Goal: Transaction & Acquisition: Purchase product/service

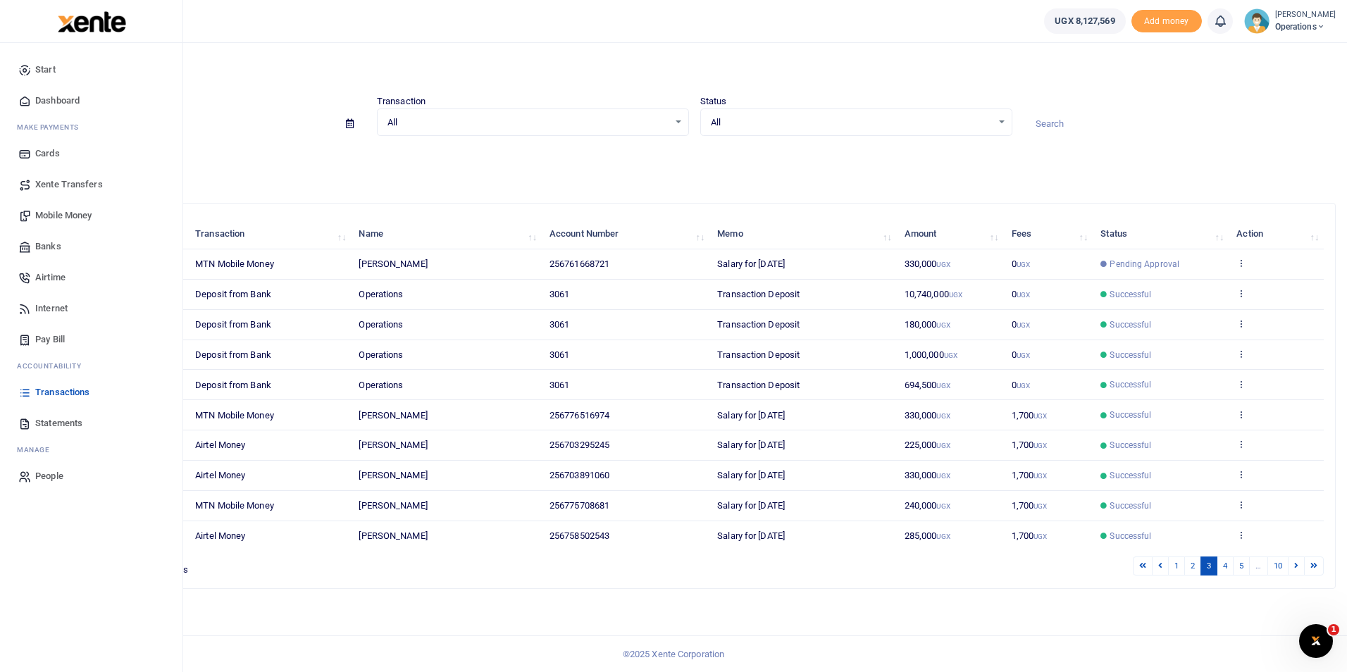
click at [51, 212] on span "Mobile Money" at bounding box center [63, 215] width 56 height 14
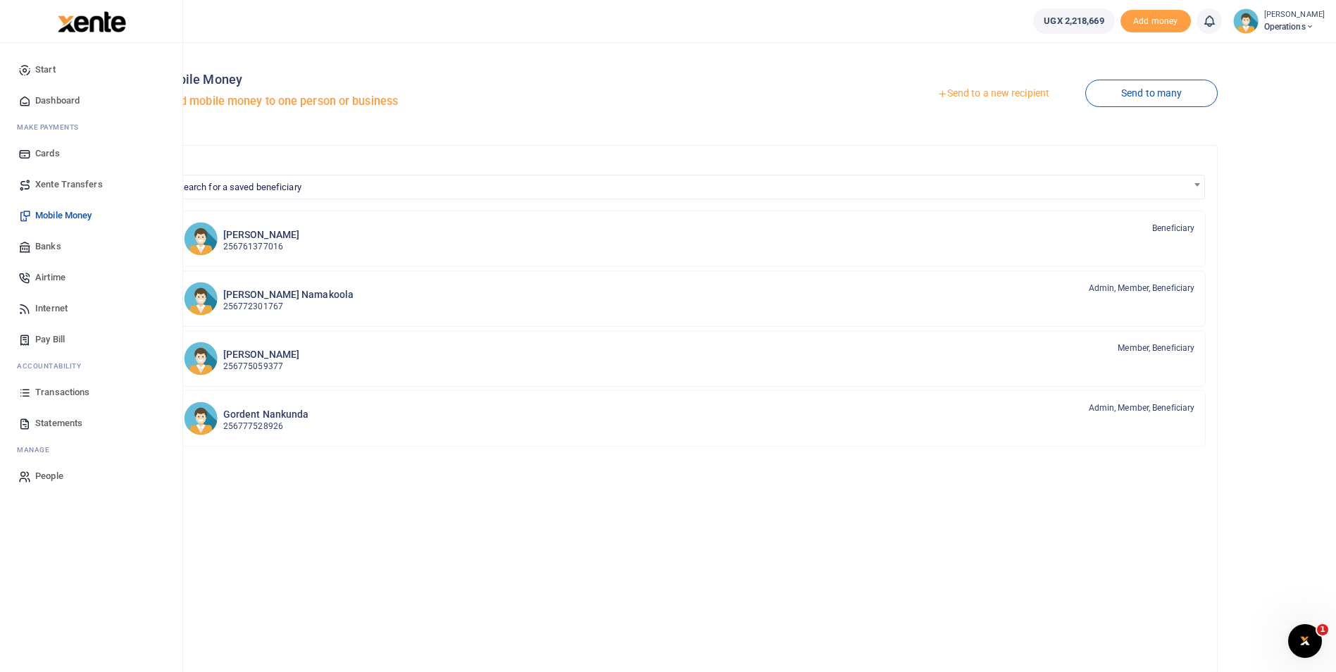
click at [49, 216] on span "Mobile Money" at bounding box center [63, 215] width 56 height 14
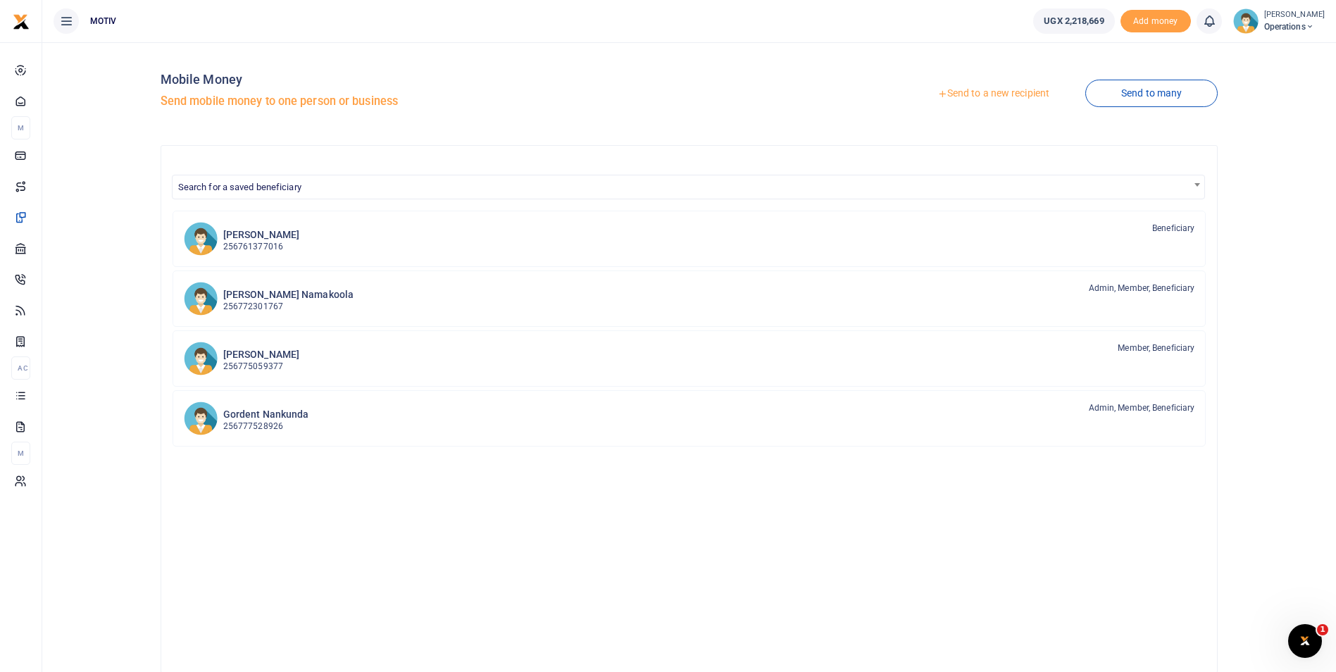
click at [1003, 94] on link "Send to a new recipient" at bounding box center [994, 93] width 184 height 25
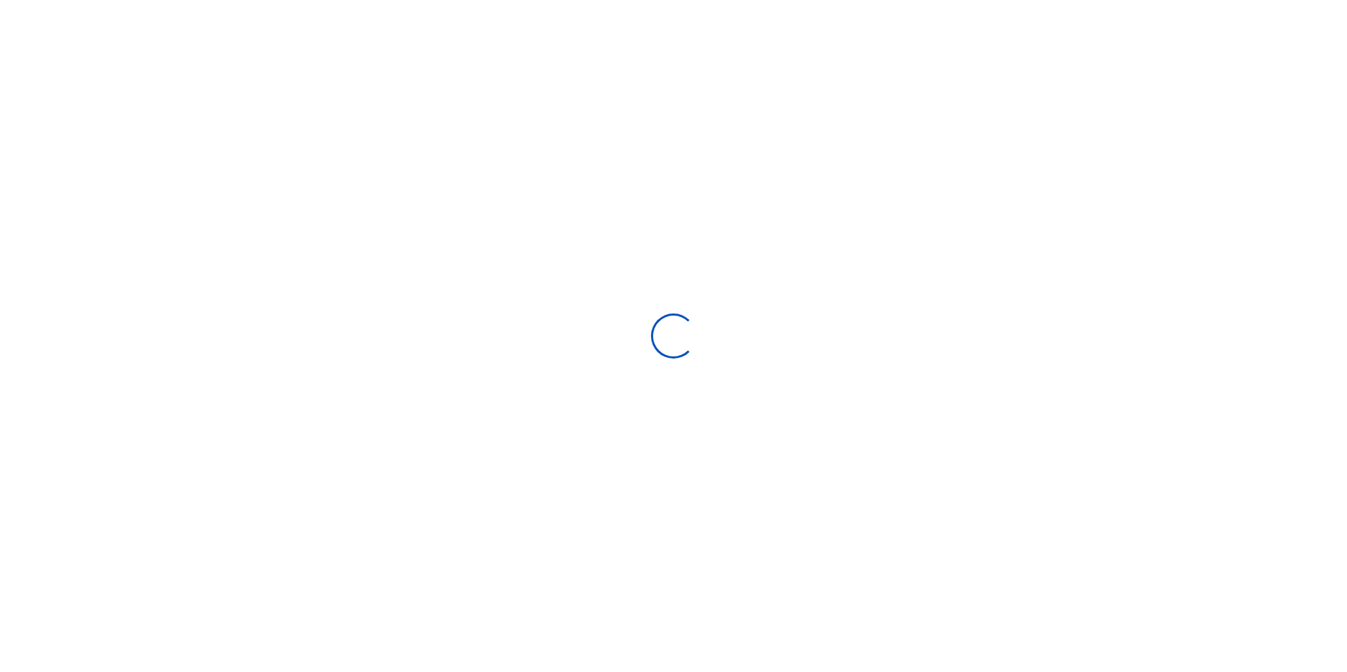
select select "Loading bundles"
select select
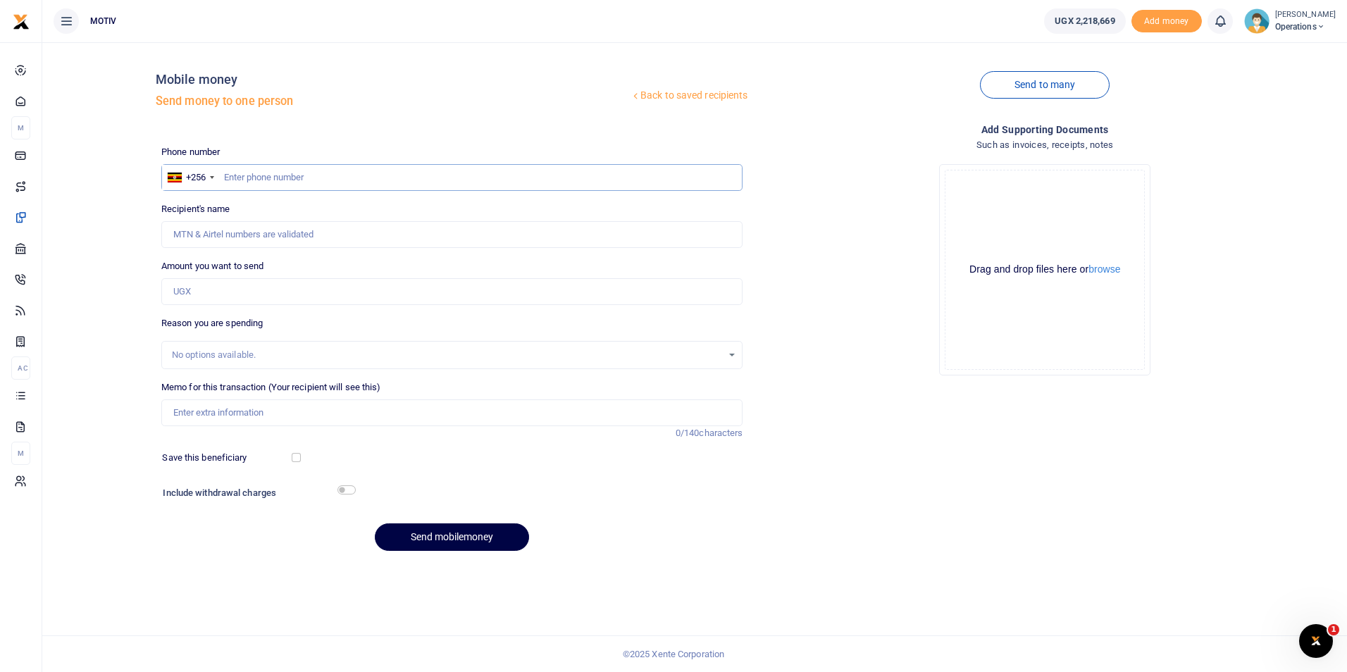
click at [376, 178] on input "text" at bounding box center [452, 177] width 582 height 27
type input "778896241"
type input "Patricia Amongi"
type input "778896241"
click at [116, 282] on div "Back to saved recipients Mobile money Send money to one person Send to many Pho…" at bounding box center [694, 308] width 1293 height 509
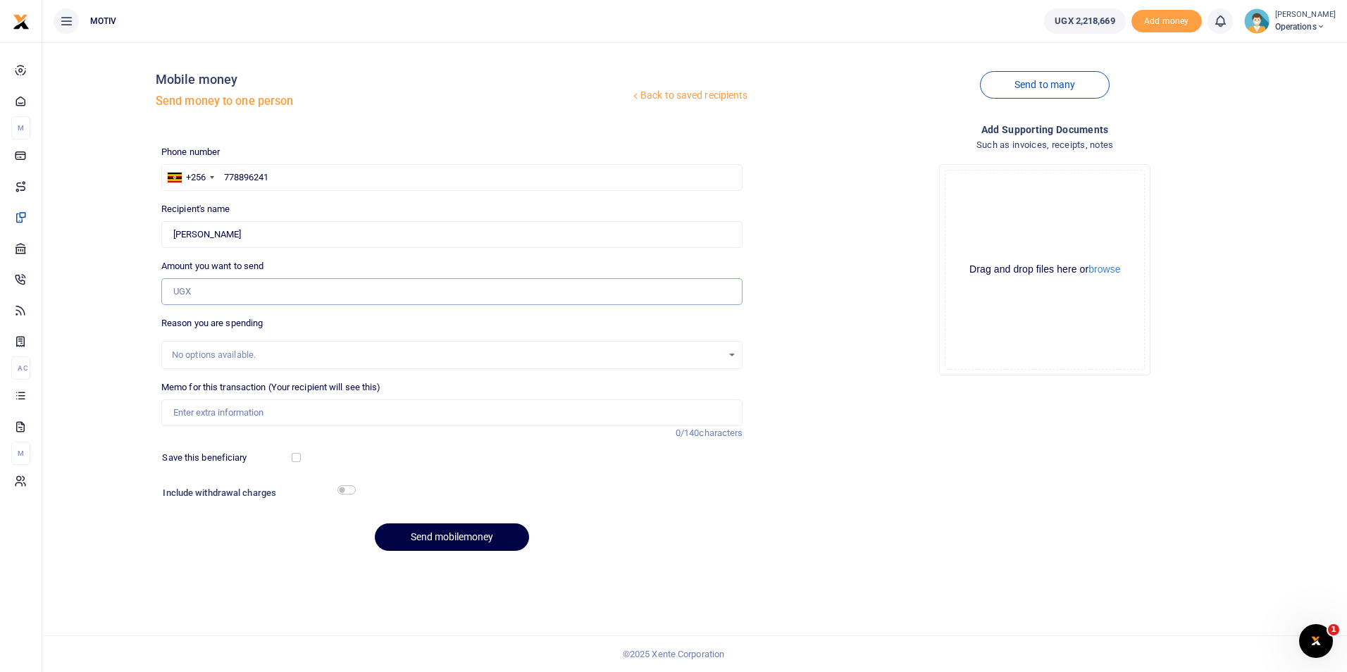
click at [173, 295] on input "Amount you want to send" at bounding box center [452, 291] width 582 height 27
type input "80,000"
click at [195, 356] on div "No options available." at bounding box center [447, 355] width 551 height 14
click at [204, 413] on input "Memo for this transaction (Your recipient will see this)" at bounding box center [452, 412] width 582 height 27
paste input "OPSY25PV0091"
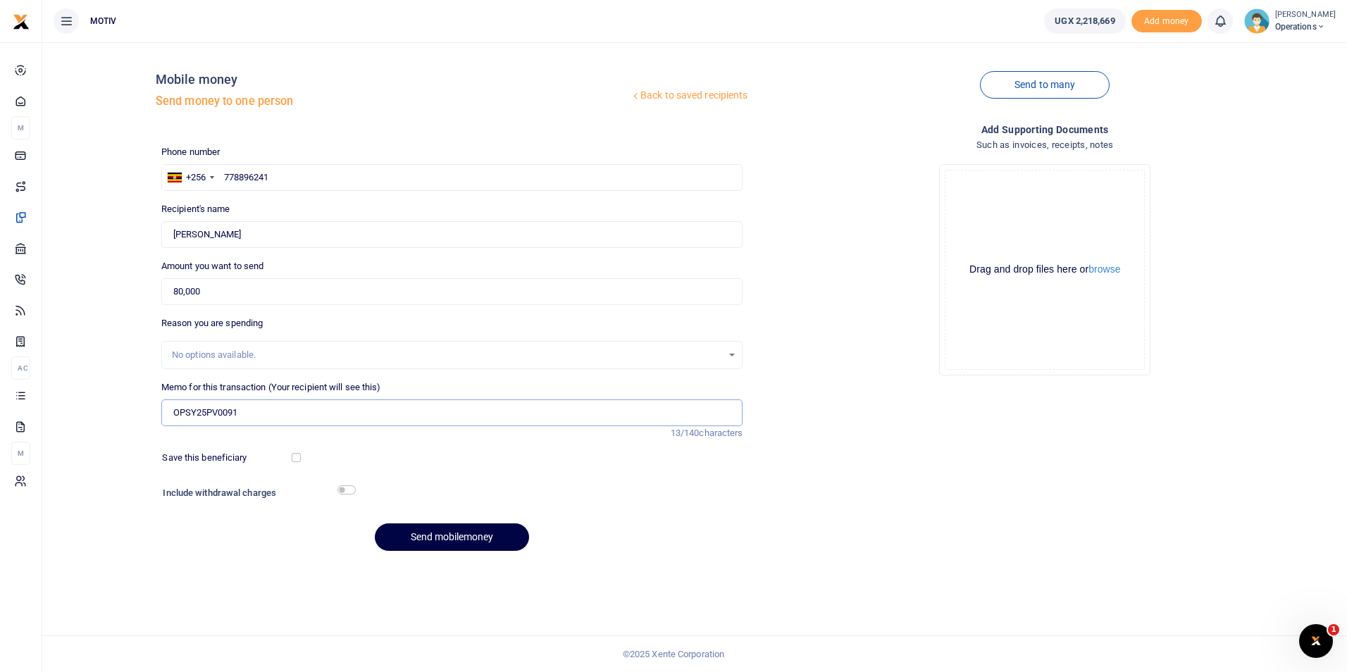
paste input "supply of 2 trips of water at motiv"
type input "OPSY25PV0091 supply of 2 trips of water at motiv"
click at [297, 456] on input "checkbox" at bounding box center [296, 457] width 9 height 9
checkbox input "true"
click at [344, 488] on input "checkbox" at bounding box center [346, 489] width 18 height 9
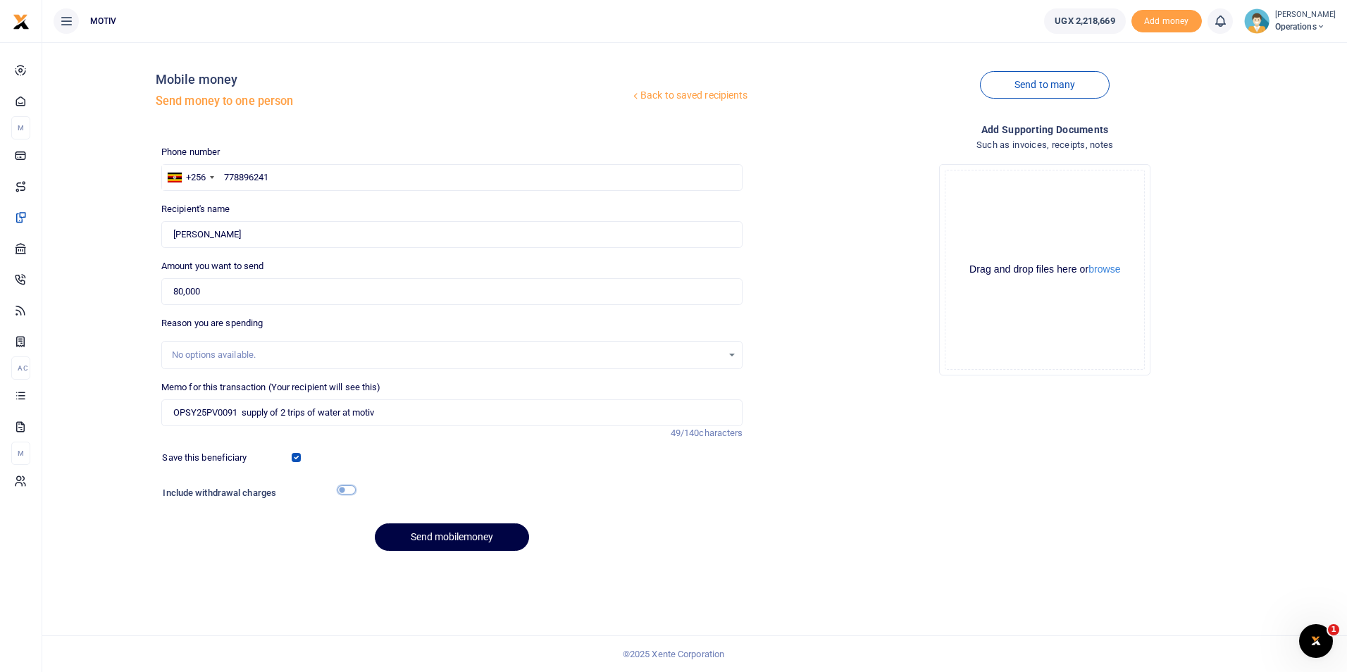
checkbox input "true"
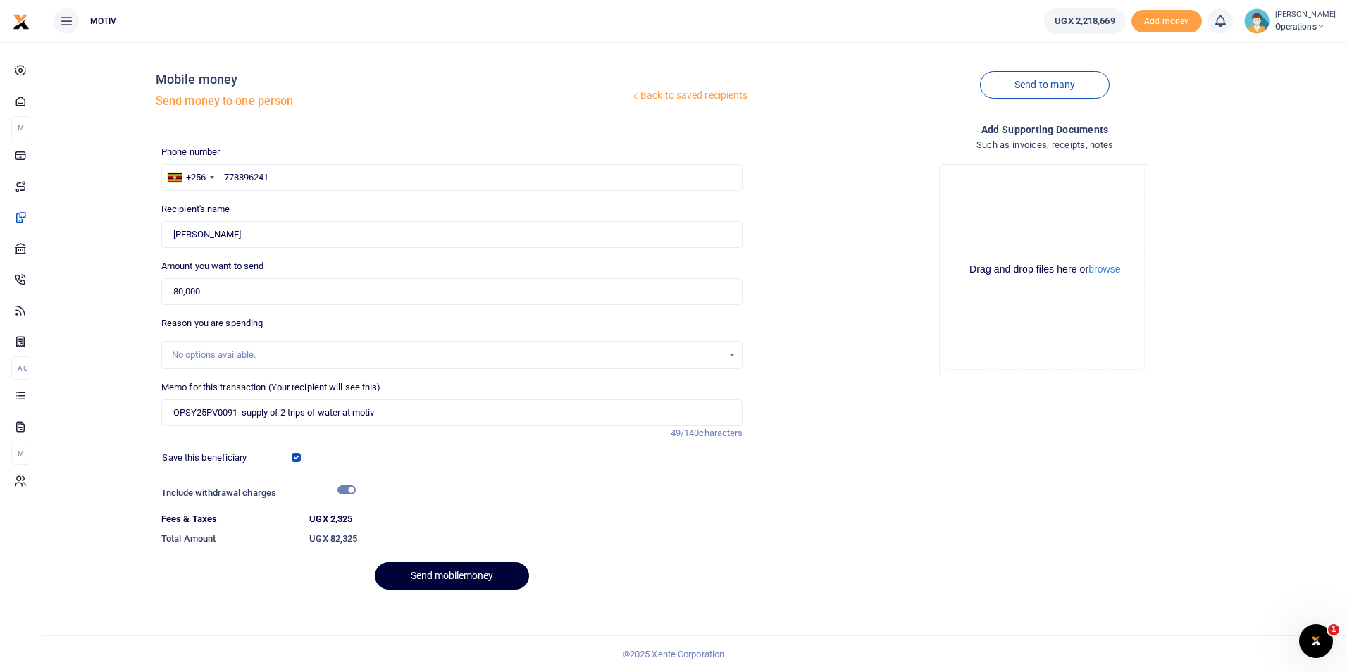
click at [435, 574] on button "Send mobilemoney" at bounding box center [452, 575] width 154 height 27
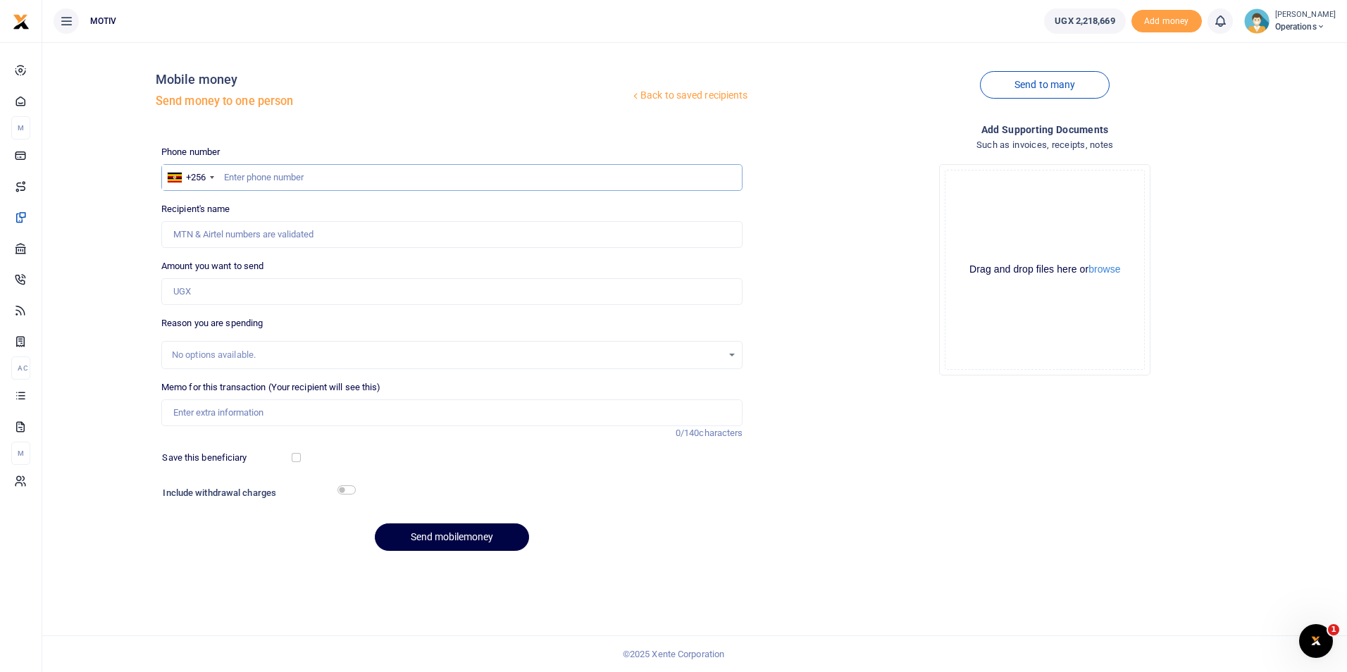
click at [249, 184] on input "text" at bounding box center [452, 177] width 582 height 27
type input "773176050"
type input "Chantal Ngenzi"
type input "773176050"
click at [77, 285] on div "Back to saved recipients Mobile money Send money to one person Send to many Pho…" at bounding box center [694, 308] width 1293 height 509
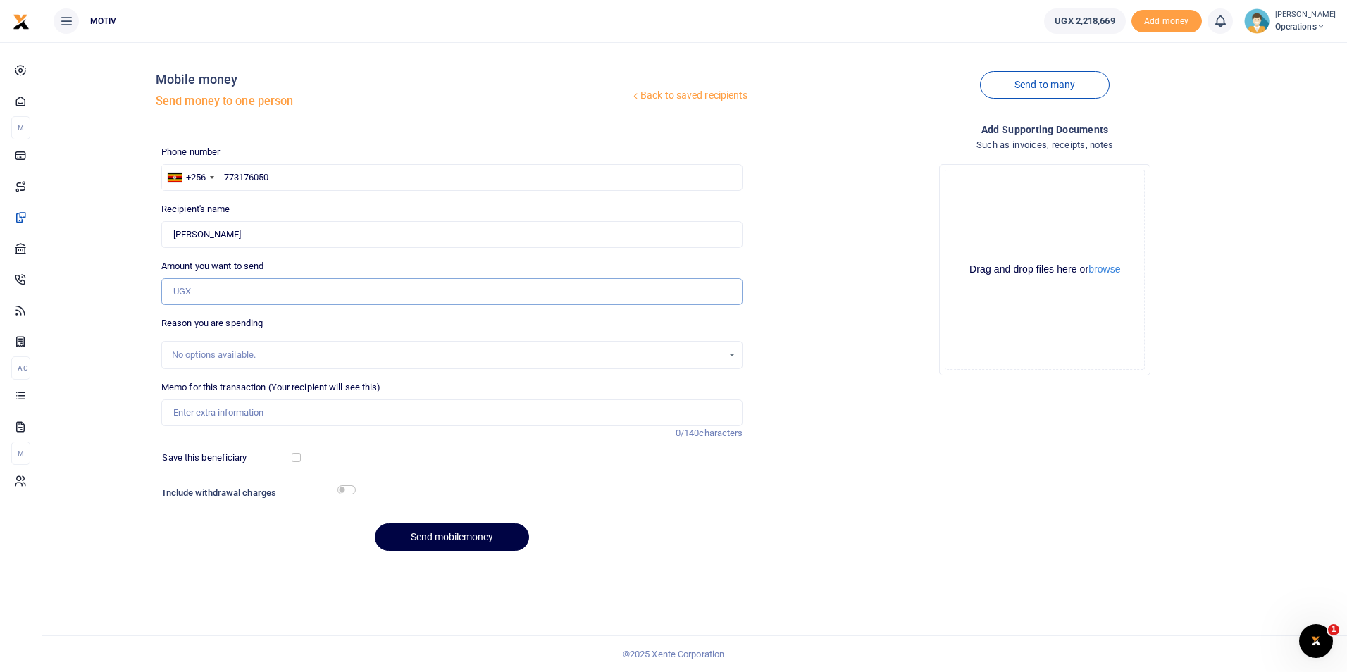
click at [202, 292] on input "Amount you want to send" at bounding box center [452, 291] width 582 height 27
type input "60,000"
click at [180, 415] on input "Memo for this transaction (Your recipient will see this)" at bounding box center [452, 412] width 582 height 27
paste input "OPSY25PV0089"
type input "OPSY25PV0092 Overtime facilitation for operations team"
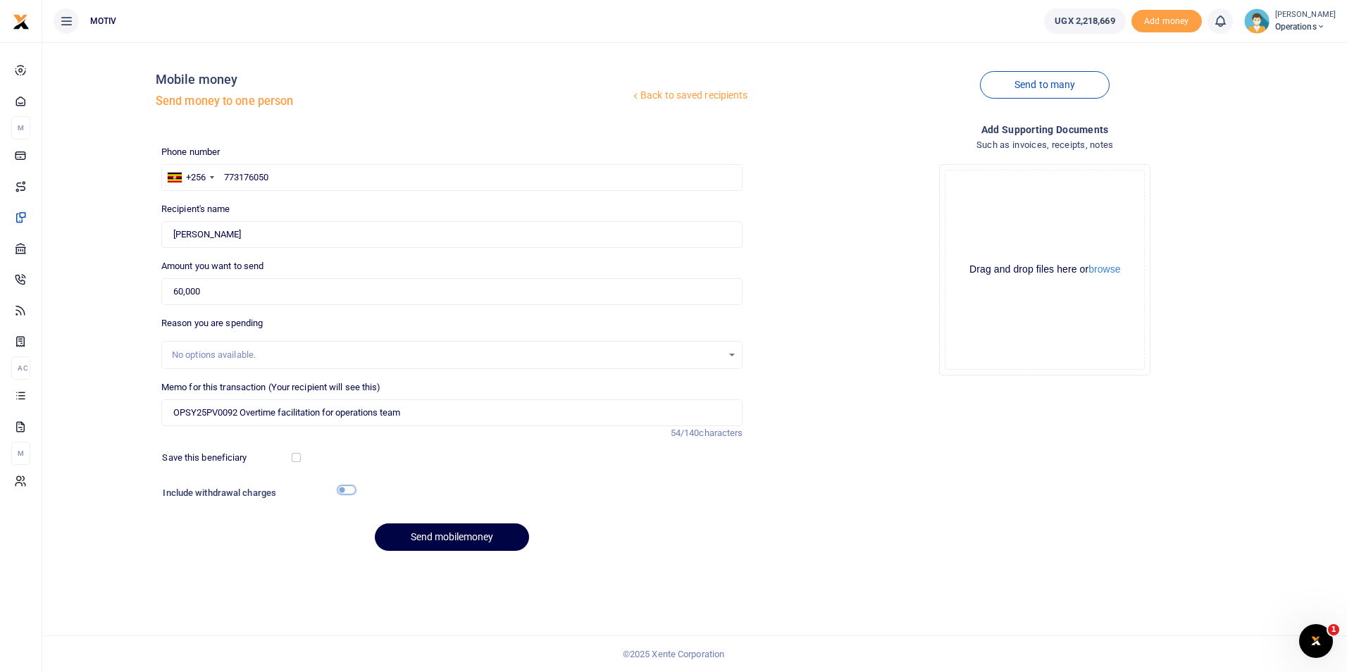
click at [343, 492] on input "checkbox" at bounding box center [346, 489] width 18 height 9
checkbox input "true"
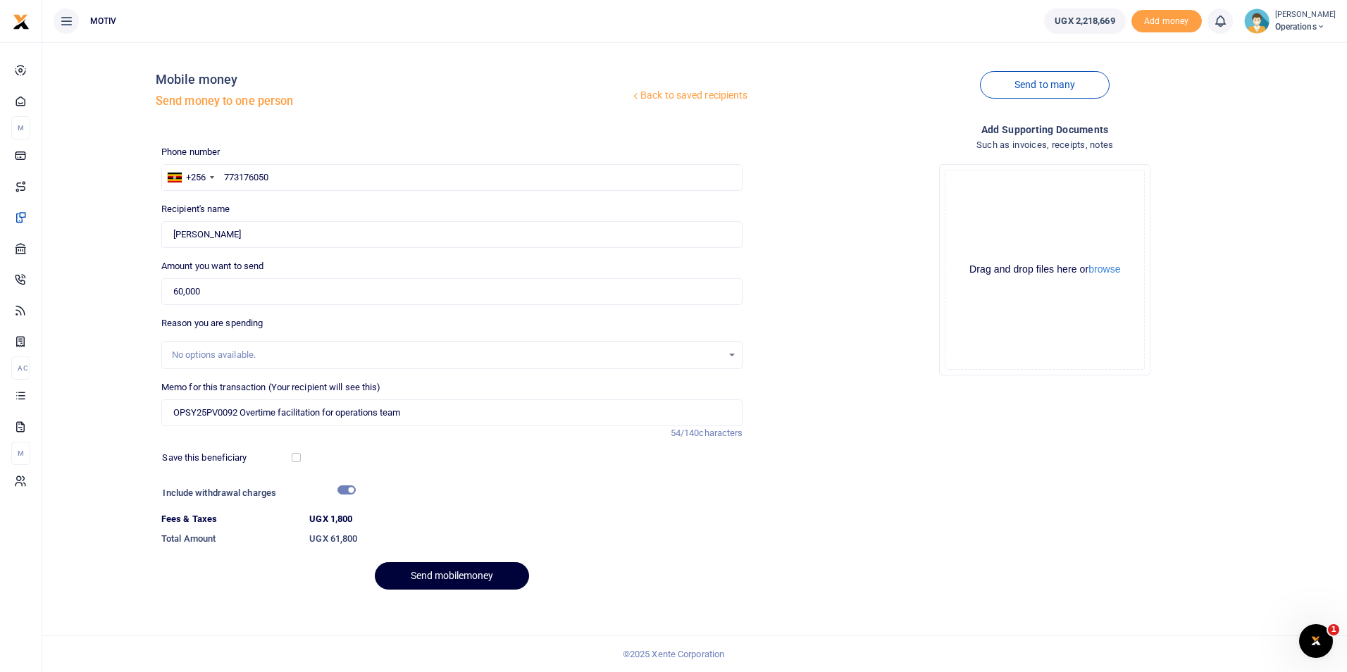
click at [420, 570] on button "Send mobilemoney" at bounding box center [452, 575] width 154 height 27
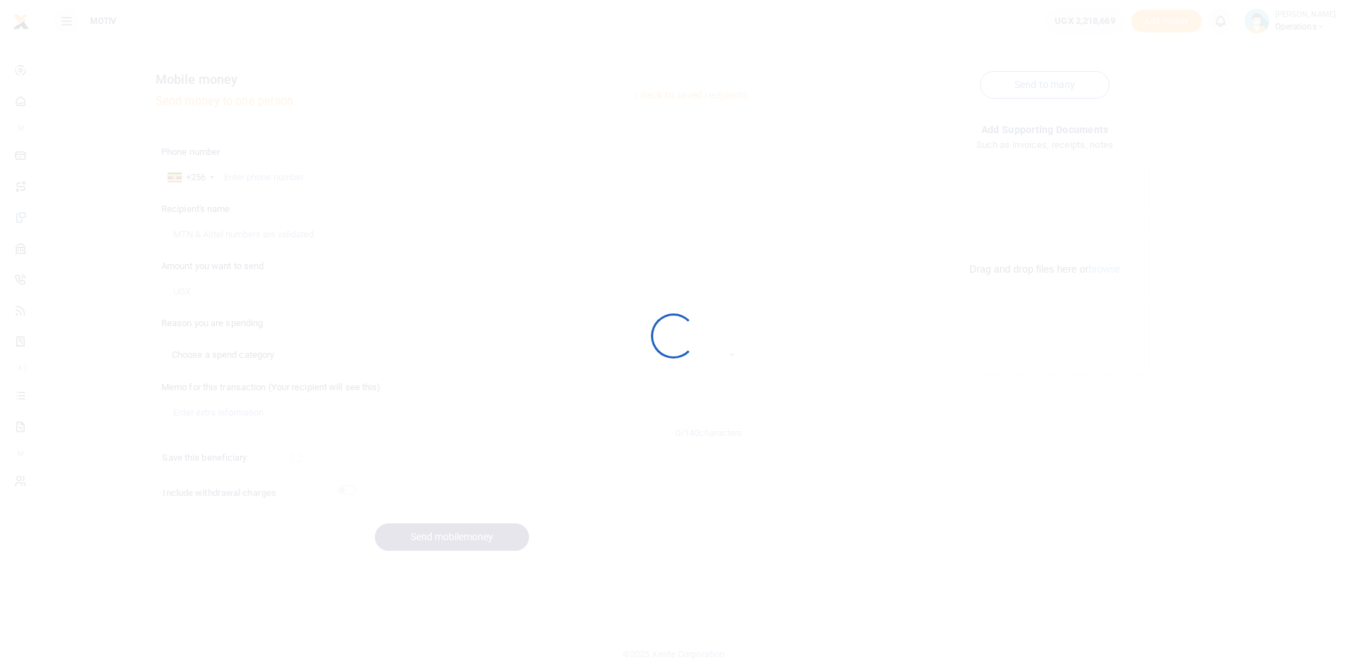
select select
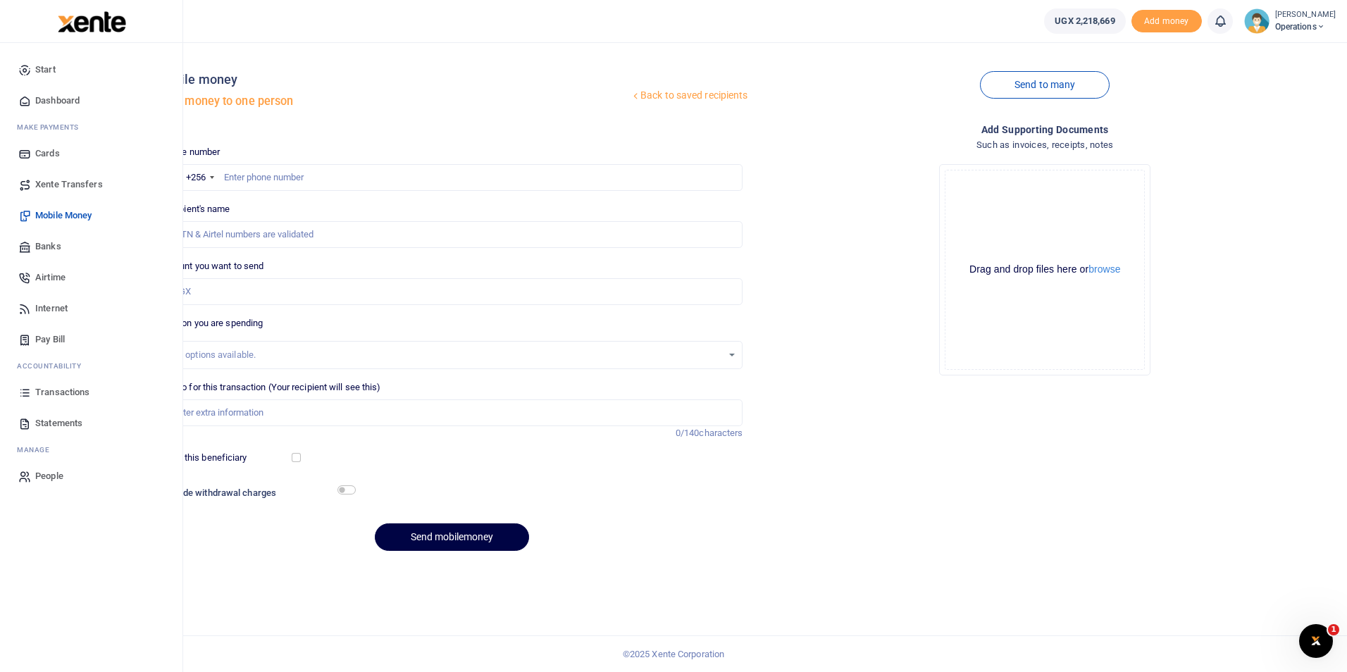
click at [58, 100] on span "Dashboard" at bounding box center [57, 101] width 44 height 14
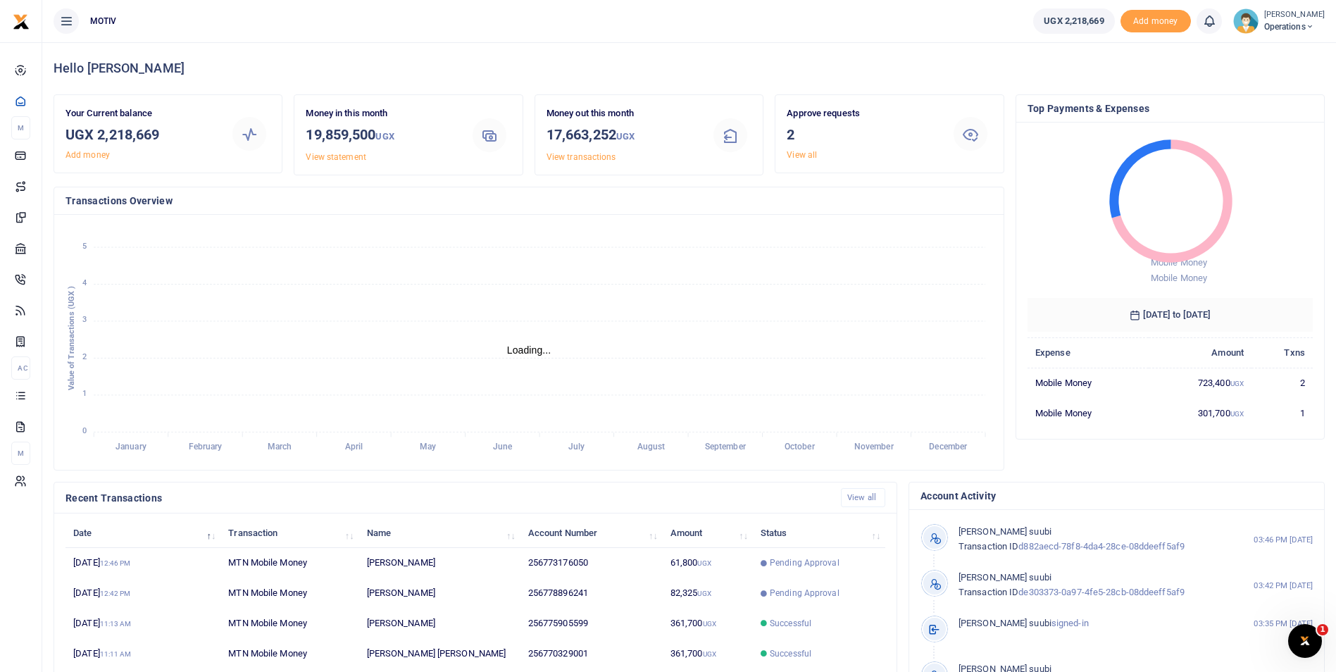
scroll to position [11, 11]
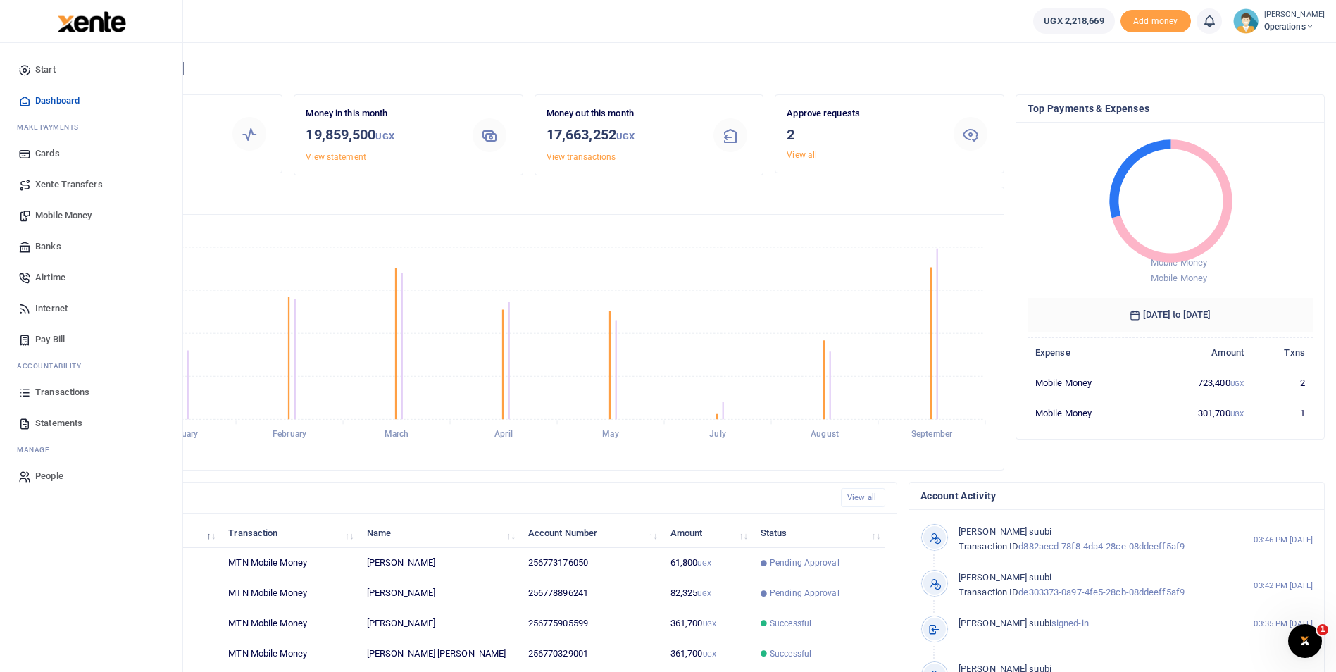
click at [74, 213] on span "Mobile Money" at bounding box center [63, 215] width 56 height 14
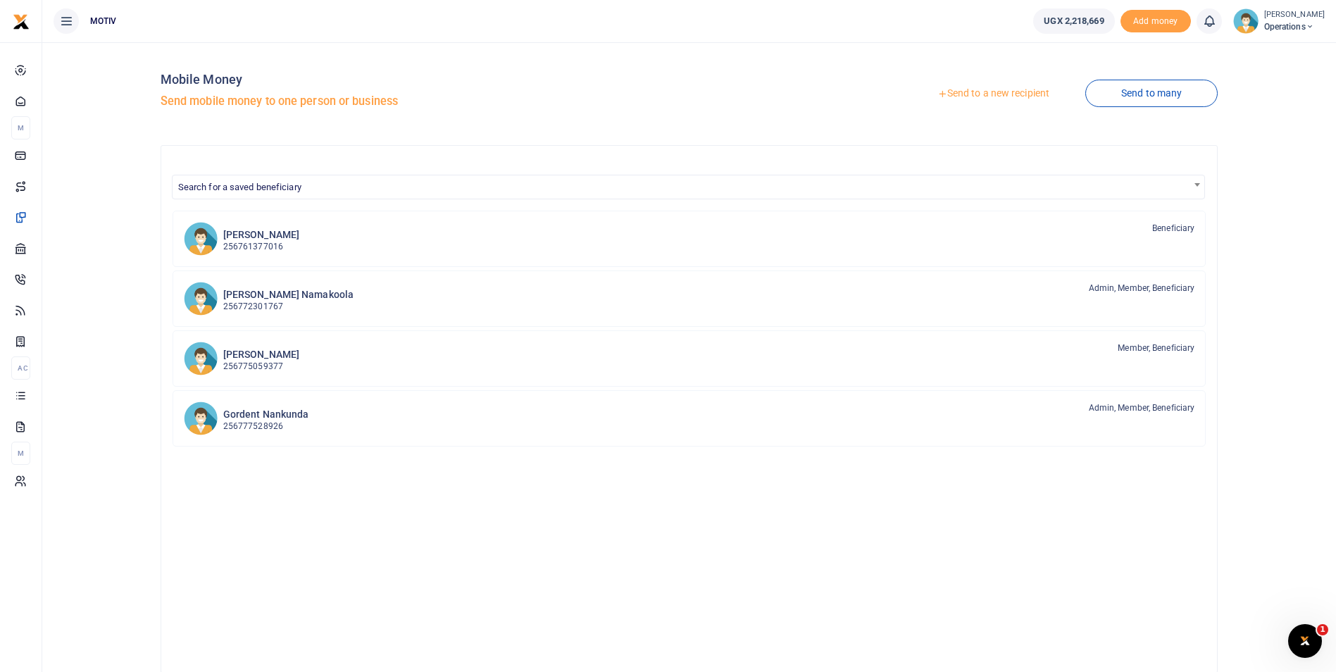
click at [998, 94] on link "Send to a new recipient" at bounding box center [994, 93] width 184 height 25
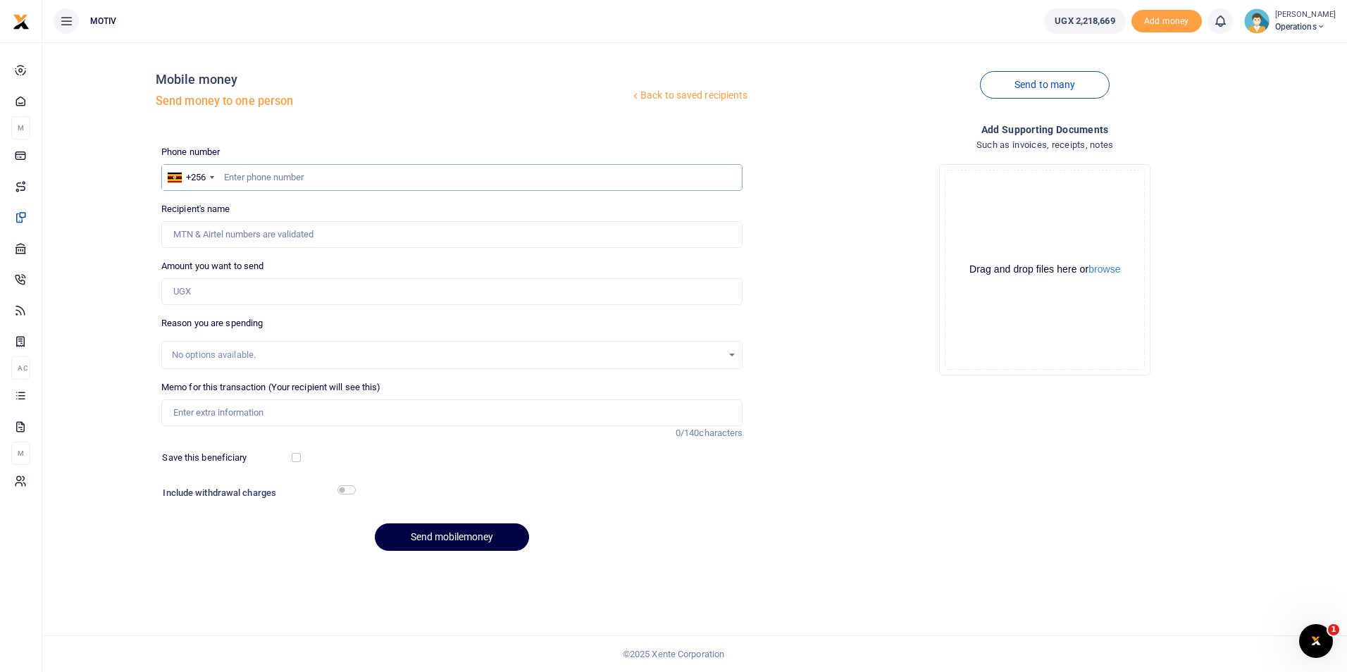
click at [294, 178] on input "text" at bounding box center [452, 177] width 582 height 27
paste input "0704510211"
type input "0704510211"
type input "Jane Kiconco"
type input "0704510211"
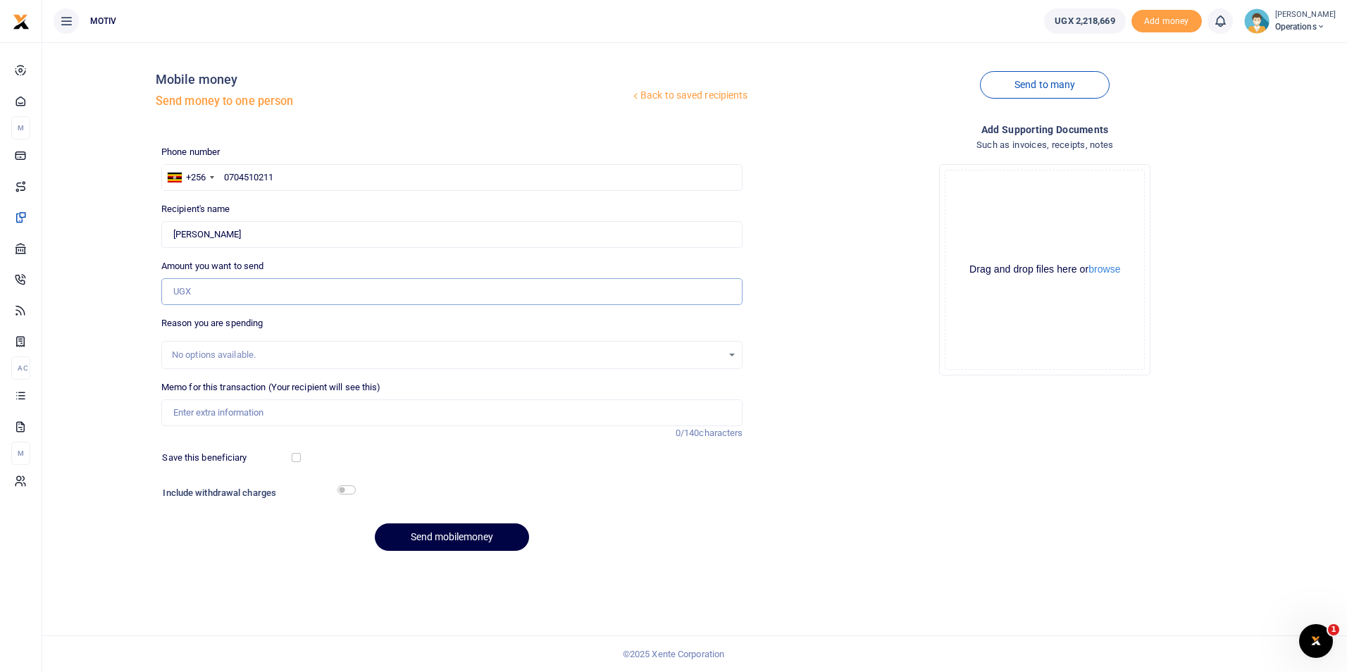
click at [189, 299] on input "Amount you want to send" at bounding box center [452, 291] width 582 height 27
type input "50,000"
click at [182, 412] on input "Memo for this transaction (Your recipient will see this)" at bounding box center [452, 412] width 582 height 27
click at [239, 412] on input "OPSY25PV0092 Overtime facilitation for operations team" at bounding box center [452, 412] width 582 height 27
click at [360, 406] on input "OPSY25PV0093 Facilitation for sales team" at bounding box center [452, 412] width 582 height 27
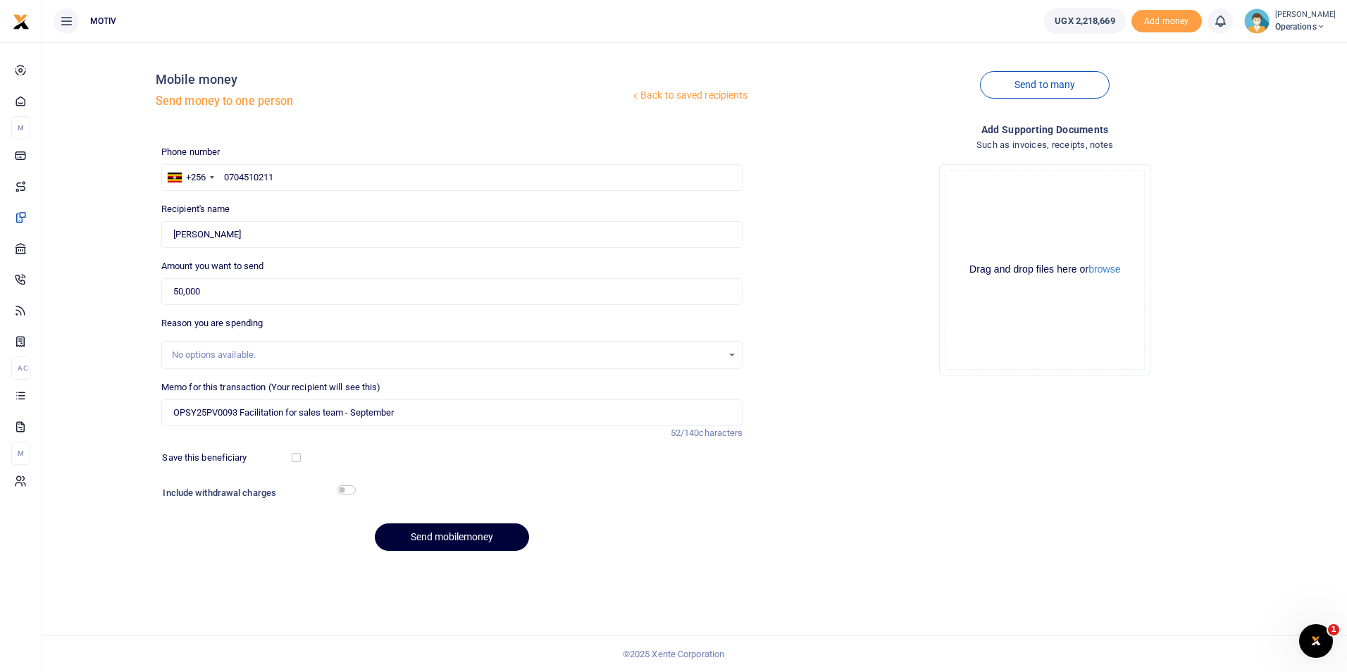
click at [439, 533] on button "Send mobilemoney" at bounding box center [452, 536] width 154 height 27
click at [354, 416] on input "OPSY25PV0093 Facilitation for sales team - September" at bounding box center [452, 412] width 582 height 27
type input "OPSY25PV0093 Facilitation for sales team for September"
click at [447, 537] on button "Send mobilemoney" at bounding box center [452, 536] width 154 height 27
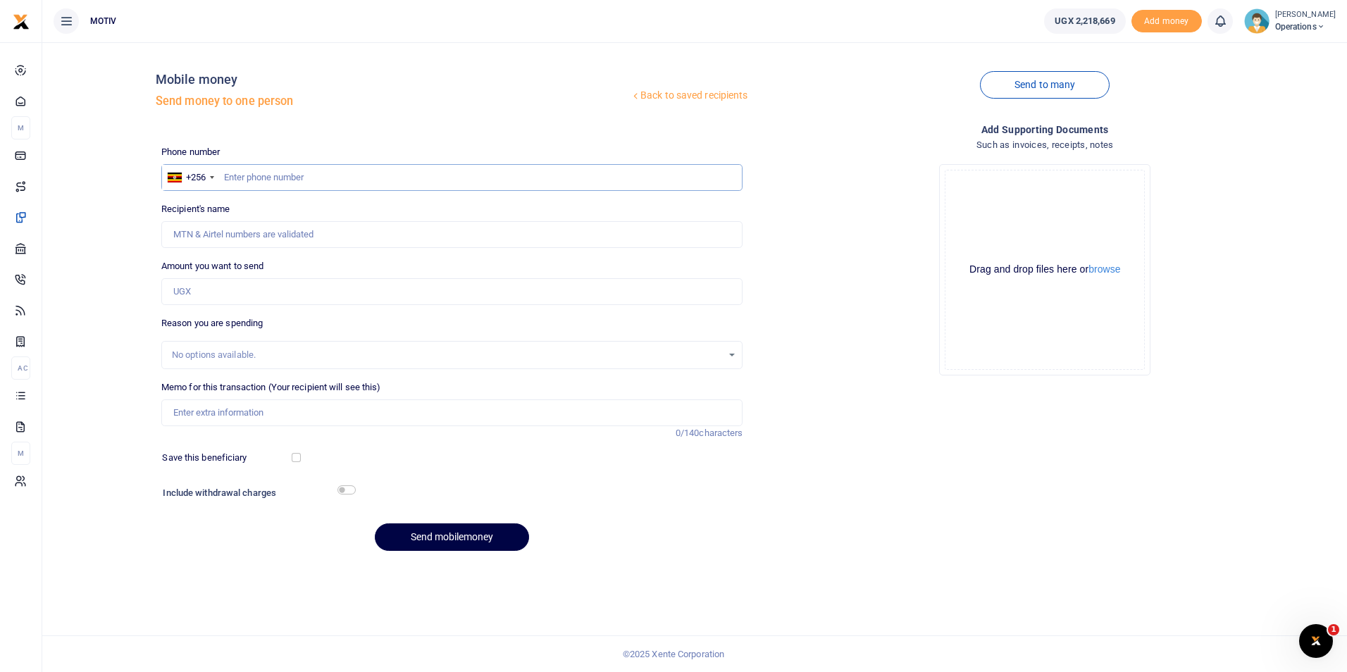
click at [329, 175] on input "text" at bounding box center [452, 177] width 582 height 27
paste input "0745755785"
type input "0745755785"
type input "Winnie Daka"
type input "0745755785"
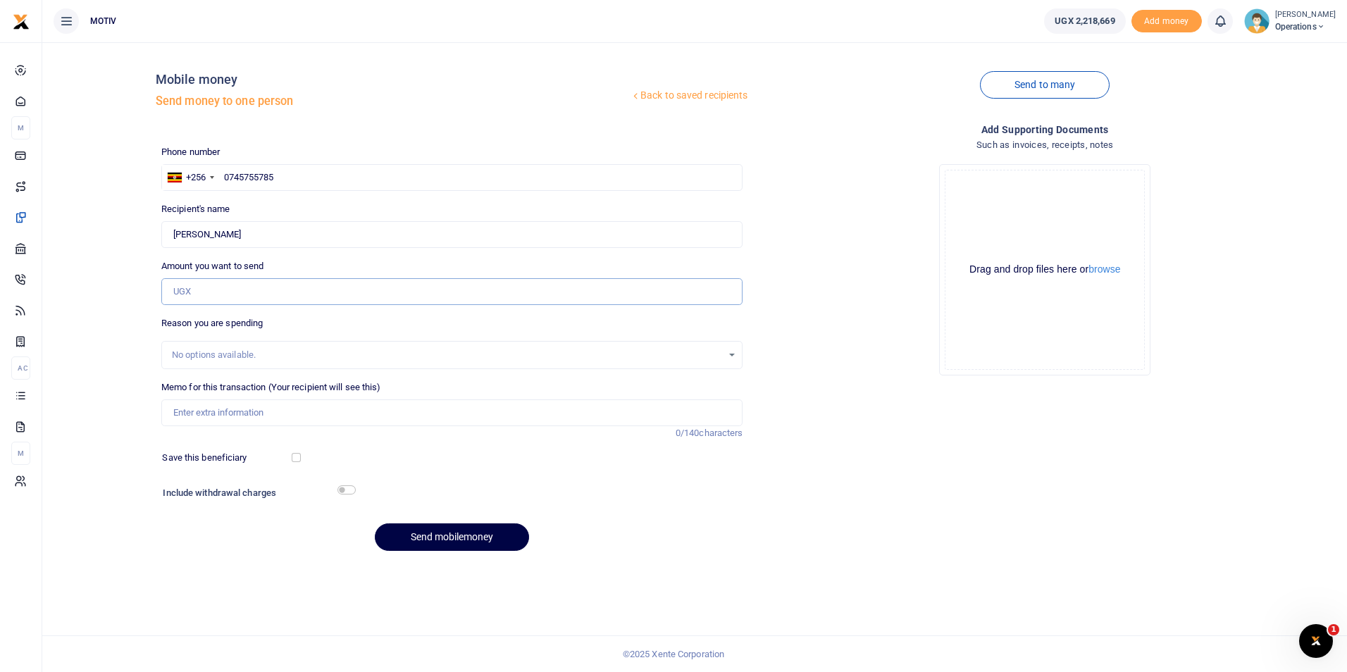
click at [235, 293] on input "Amount you want to send" at bounding box center [452, 291] width 582 height 27
type input "185,000"
click at [179, 410] on input "Memo for this transaction (Your recipient will see this)" at bounding box center [452, 412] width 582 height 27
click at [430, 537] on button "Send mobilemoney" at bounding box center [452, 536] width 154 height 27
click at [353, 413] on input "OPSY25PV0093 Facilitation for sales team - September" at bounding box center [452, 412] width 582 height 27
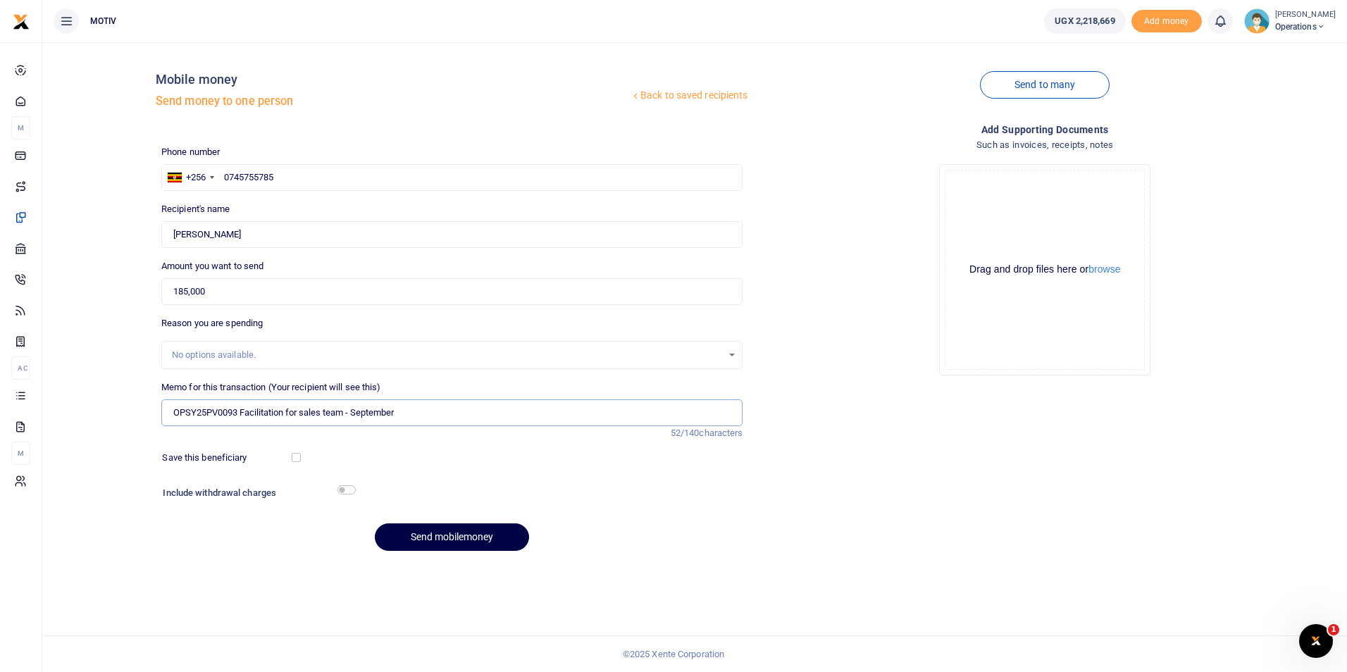
click at [353, 413] on input "OPSY25PV0093 Facilitation for sales team - September" at bounding box center [452, 412] width 582 height 27
type input "OPSY25PV0093 Facilitation for sales team for September"
click at [430, 532] on button "Send mobilemoney" at bounding box center [452, 536] width 154 height 27
click at [243, 183] on input "text" at bounding box center [452, 177] width 582 height 27
type input "0755511103"
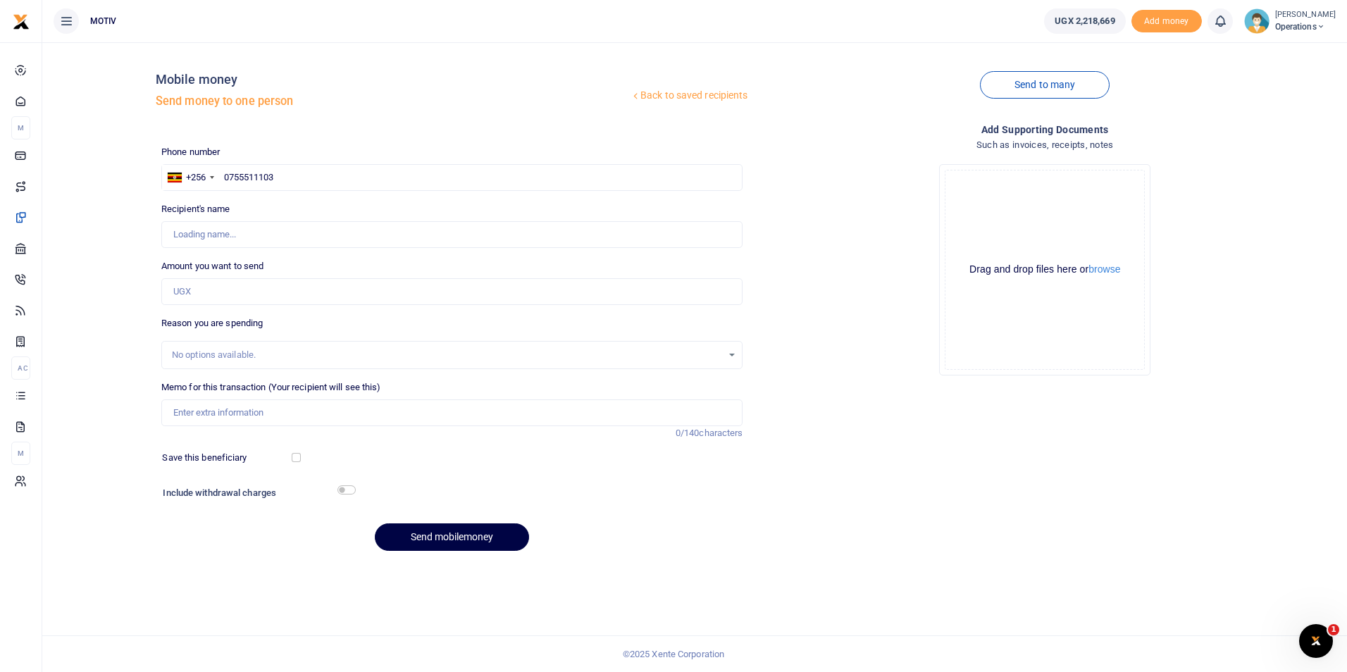
click at [121, 288] on div "Back to saved recipients Mobile money Send money to one person Send to many Pho…" at bounding box center [694, 308] width 1293 height 509
type input "[PERSON_NAME]"
click at [243, 294] on input "Amount you want to send" at bounding box center [452, 291] width 582 height 27
type input "100,000"
click at [232, 412] on input "Memo for this transaction (Your recipient will see this)" at bounding box center [452, 412] width 582 height 27
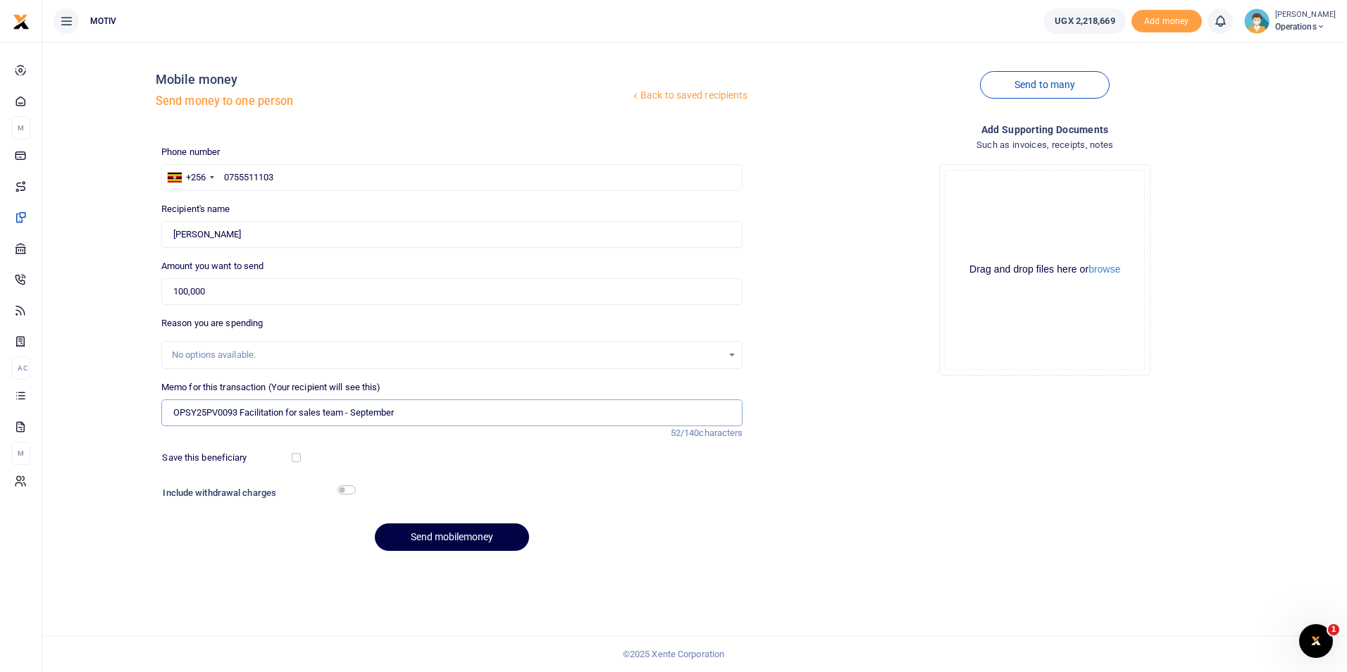
click at [351, 416] on input "OPSY25PV0093 Facilitation for sales team - September" at bounding box center [452, 412] width 582 height 27
type input "OPSY25PV0093 Facilitation for sales team for September"
click at [436, 537] on button "Send mobilemoney" at bounding box center [452, 536] width 154 height 27
click at [314, 180] on input "text" at bounding box center [452, 177] width 582 height 27
paste input "0773176050"
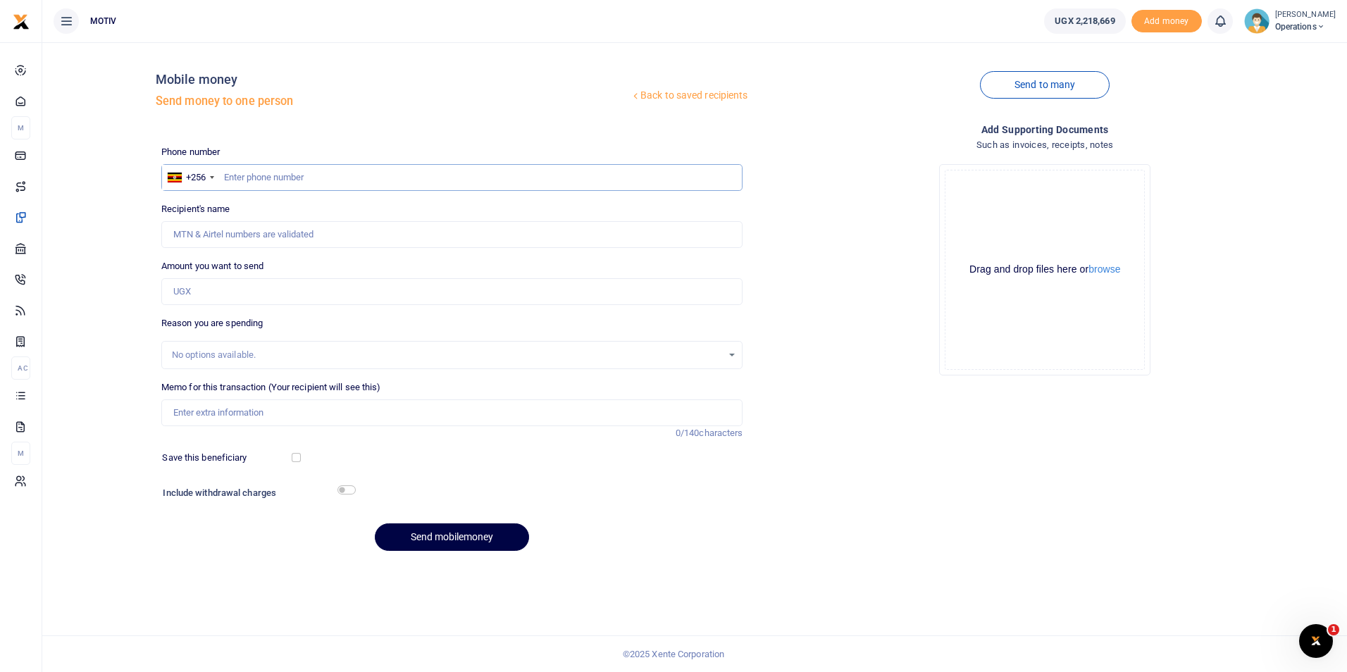
type input "0773176050"
type input "[PERSON_NAME]"
drag, startPoint x: 314, startPoint y: 180, endPoint x: 230, endPoint y: 298, distance: 144.9
click at [230, 298] on div "Phone number +256 Uganda +256 0773176050 Phone is required. Recipient's name Fo…" at bounding box center [452, 354] width 593 height 418
type input "0773176050"
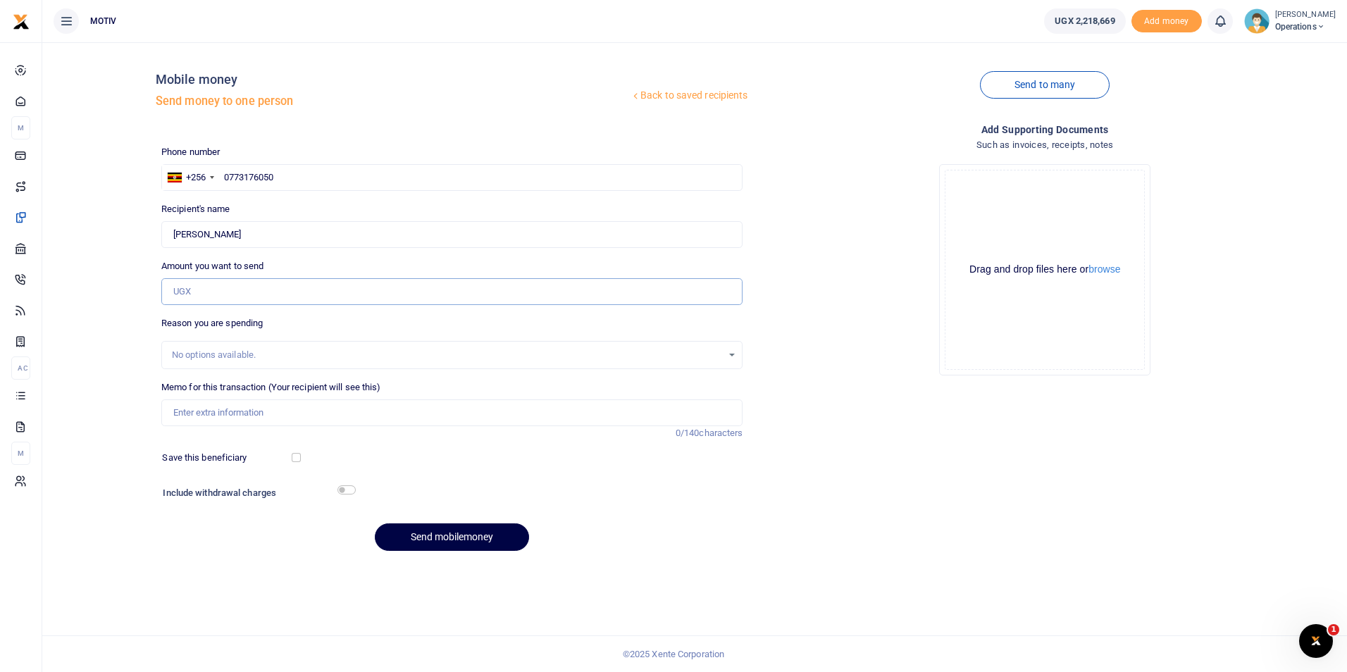
click at [230, 298] on input "Amount you want to send" at bounding box center [452, 291] width 582 height 27
type input "50,000"
click at [228, 408] on input "Memo for this transaction (Your recipient will see this)" at bounding box center [452, 412] width 582 height 27
click at [303, 416] on input "OPSY25PV0093 Facilitation for sales team for September" at bounding box center [452, 412] width 582 height 27
type input "OPSY25PV0093 Facilitation for Airtime"
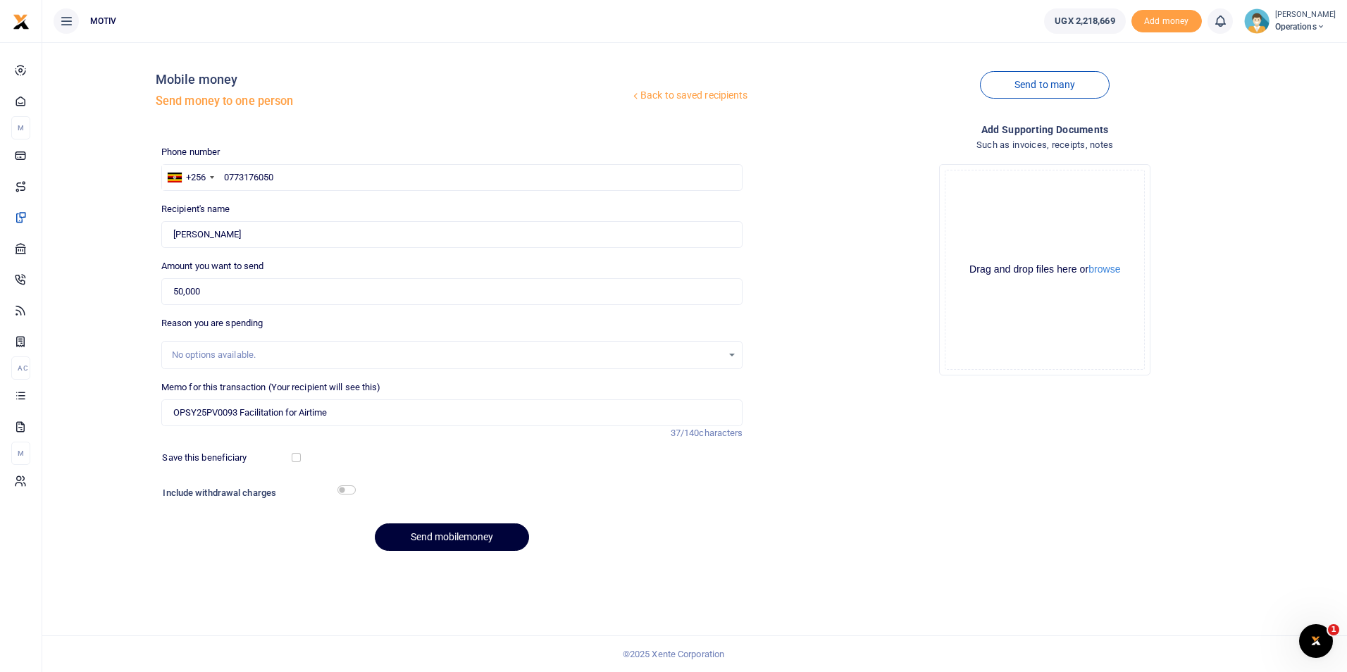
click at [417, 533] on button "Send mobilemoney" at bounding box center [452, 536] width 154 height 27
click at [302, 171] on input "text" at bounding box center [452, 177] width 582 height 27
paste input "0702575797"
type input "0702575797"
click at [66, 306] on div "Back to saved recipients Mobile money Send money to one person Send to many Pho…" at bounding box center [694, 308] width 1293 height 509
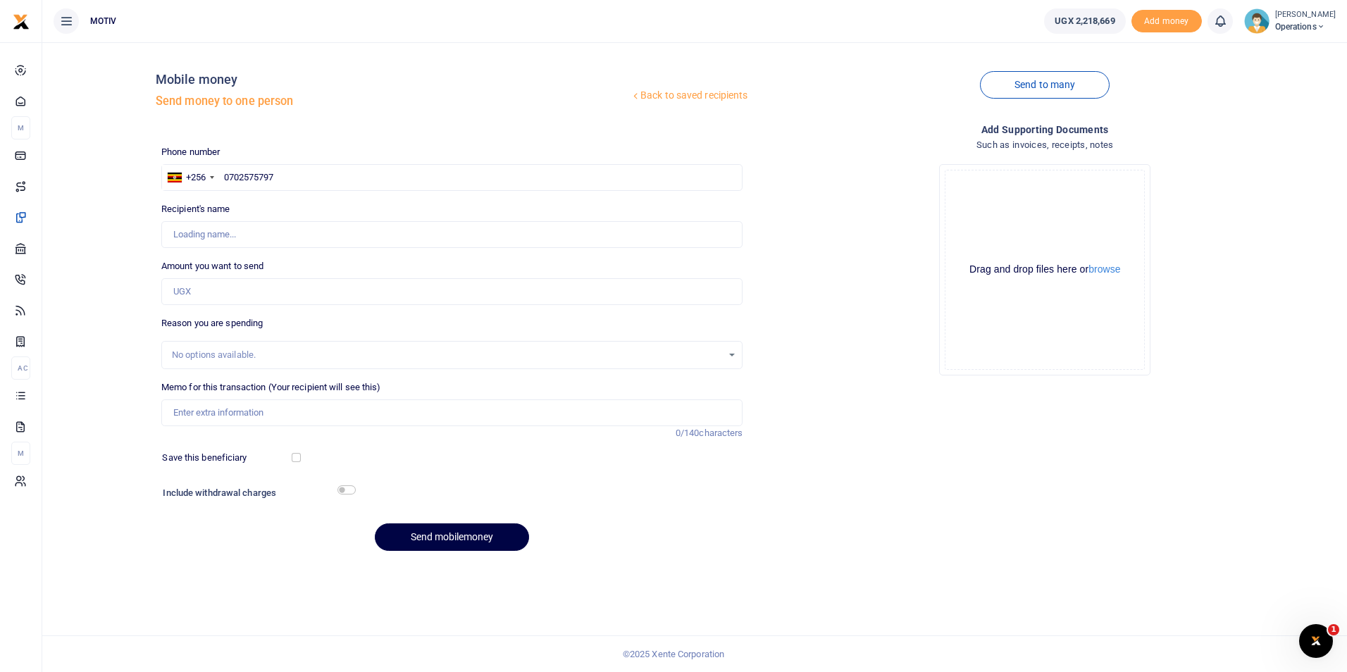
type input "Winnie Daka"
click at [197, 298] on input "Amount you want to send" at bounding box center [452, 291] width 582 height 27
type input "50,000"
click at [213, 413] on input "Memo for this transaction (Your recipient will see this)" at bounding box center [452, 412] width 582 height 27
type input "OPSY25PV0093 Facilitation for Airtime"
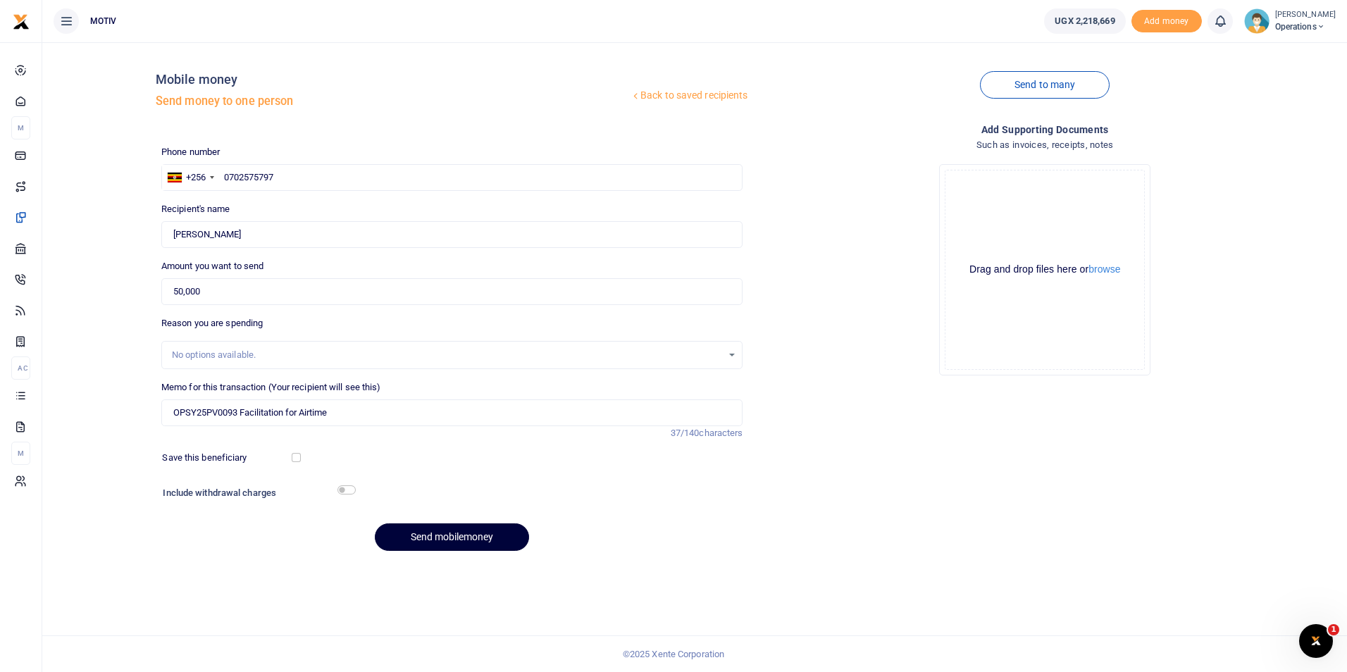
click at [413, 535] on button "Send mobilemoney" at bounding box center [452, 536] width 154 height 27
click at [237, 184] on input "text" at bounding box center [452, 177] width 582 height 27
paste input "0782838933"
type input "0782838933"
type input "Hajjirah Bint - Musa"
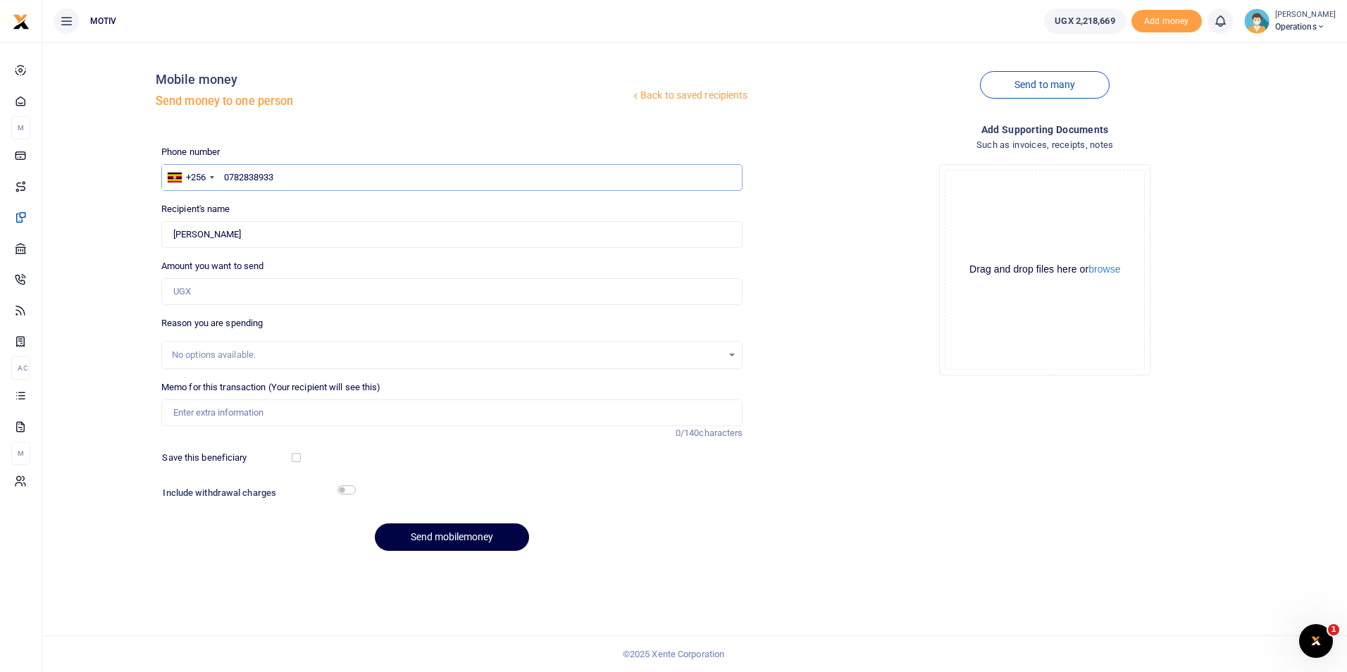
type input "0782838933"
click at [228, 235] on input "Found" at bounding box center [452, 234] width 582 height 27
type input "Hajjirah Bint Musa"
click at [237, 295] on input "Amount you want to send" at bounding box center [452, 291] width 582 height 27
type input "50,000"
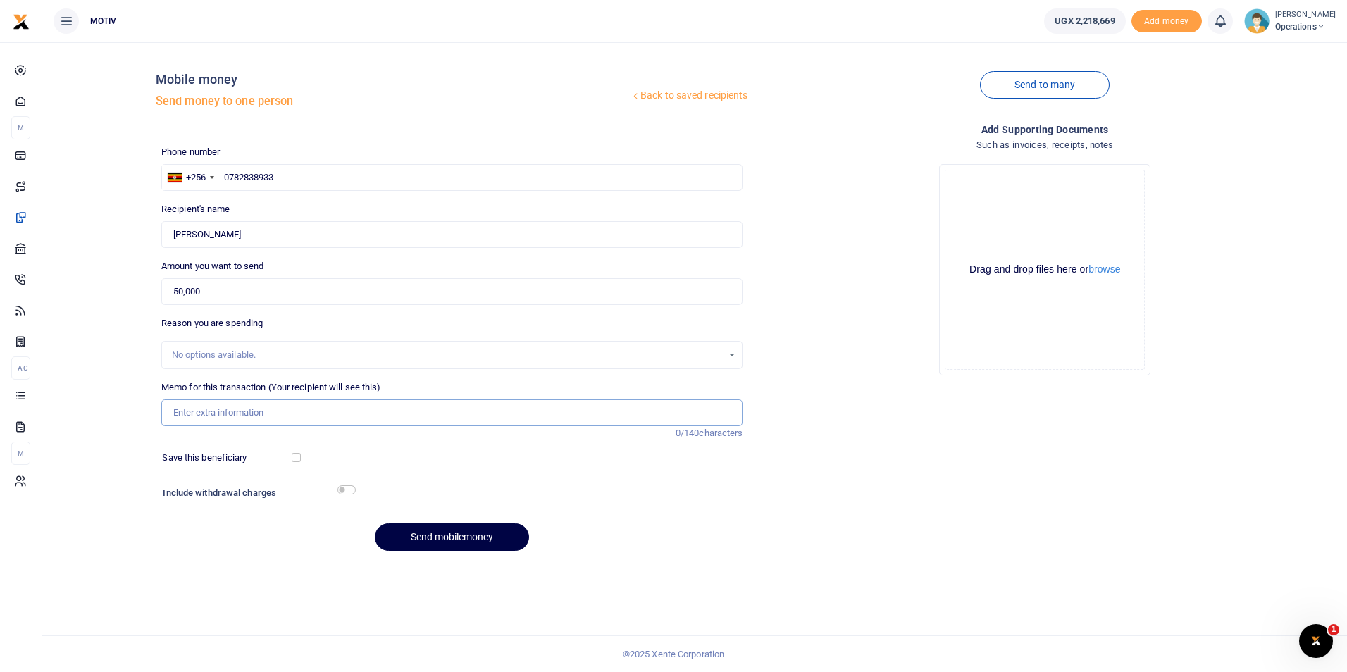
click at [211, 413] on input "Memo for this transaction (Your recipient will see this)" at bounding box center [452, 412] width 582 height 27
type input "OPSY25PV0093 Facilitation for Airtime"
click at [445, 535] on button "Send mobilemoney" at bounding box center [452, 536] width 154 height 27
click at [273, 174] on input "text" at bounding box center [452, 177] width 582 height 27
paste input "0786494815"
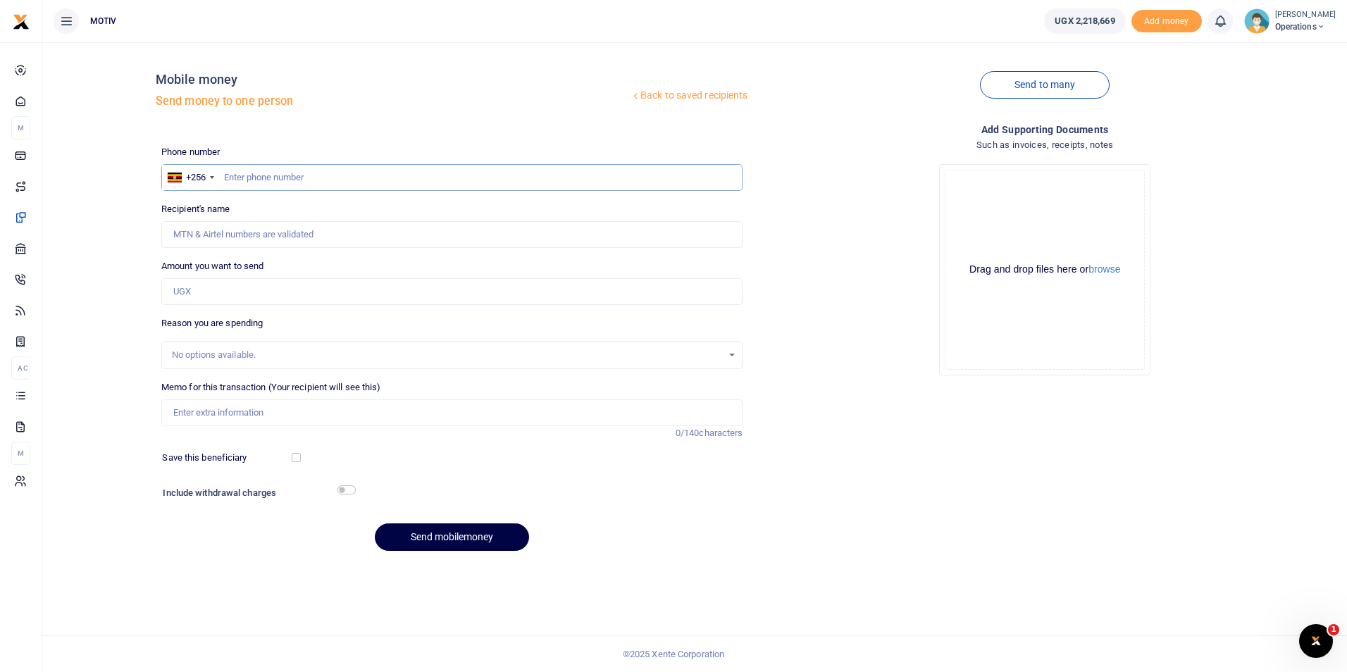
type input "0786494815"
type input "[PERSON_NAME]"
type input "0786494815"
click at [194, 297] on input "Amount you want to send" at bounding box center [452, 291] width 582 height 27
type input "50,000"
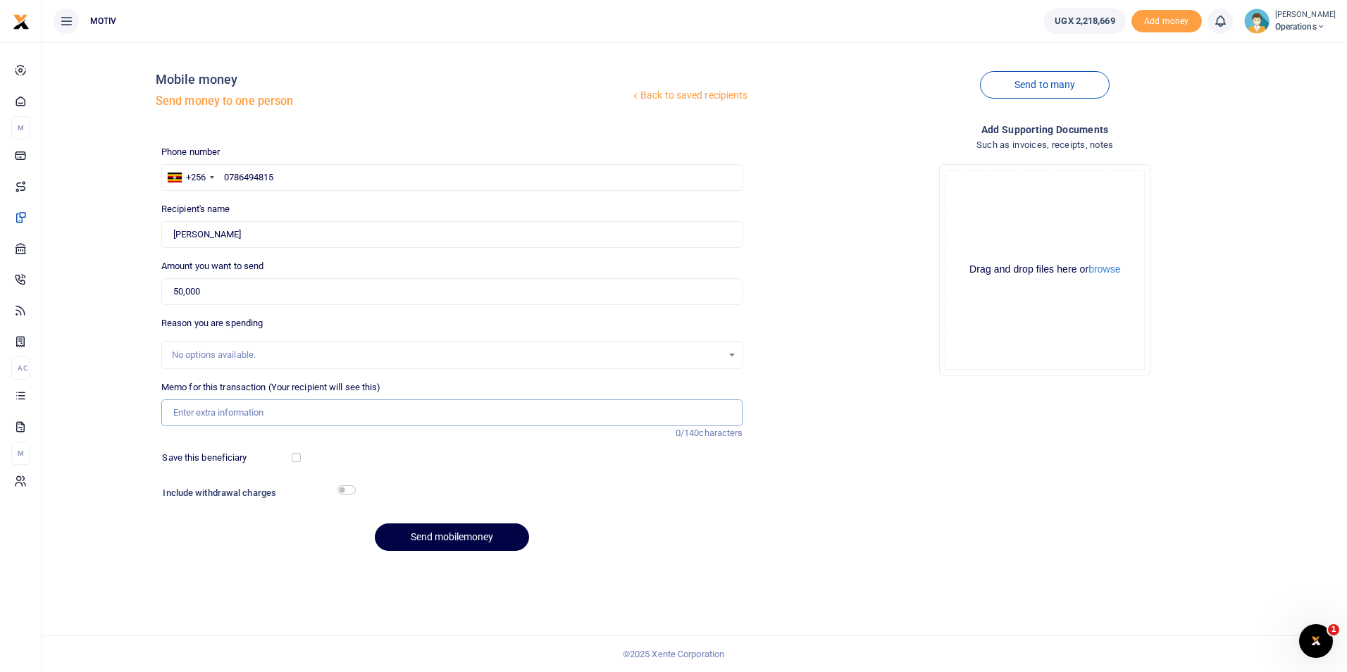
click at [287, 415] on input "Memo for this transaction (Your recipient will see this)" at bounding box center [452, 412] width 582 height 27
type input "OPSY25PV0093 Facilitation for Airtime"
click at [437, 532] on button "Send mobilemoney" at bounding box center [452, 536] width 154 height 27
click at [293, 174] on input "text" at bounding box center [452, 177] width 582 height 27
paste input "0773925202"
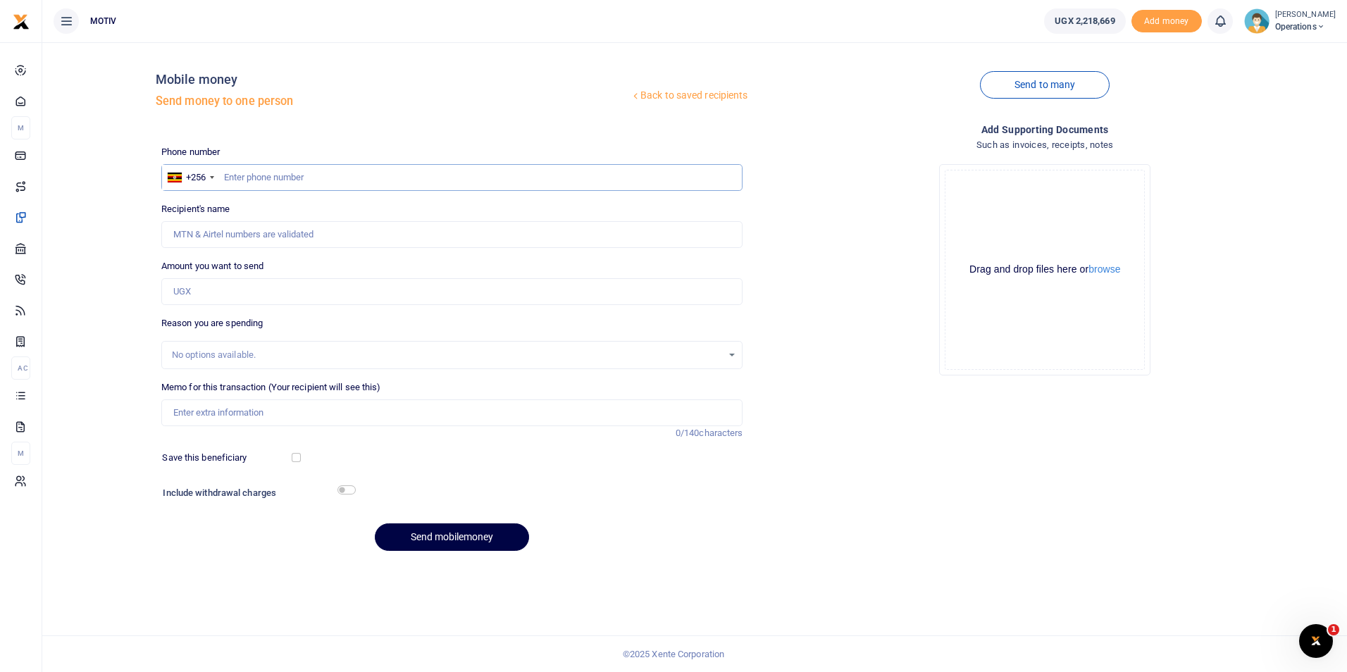
type input "0773925202"
type input "[PERSON_NAME]"
type input "0773925202"
click at [204, 297] on input "Amount you want to send" at bounding box center [452, 291] width 582 height 27
type input "50,000"
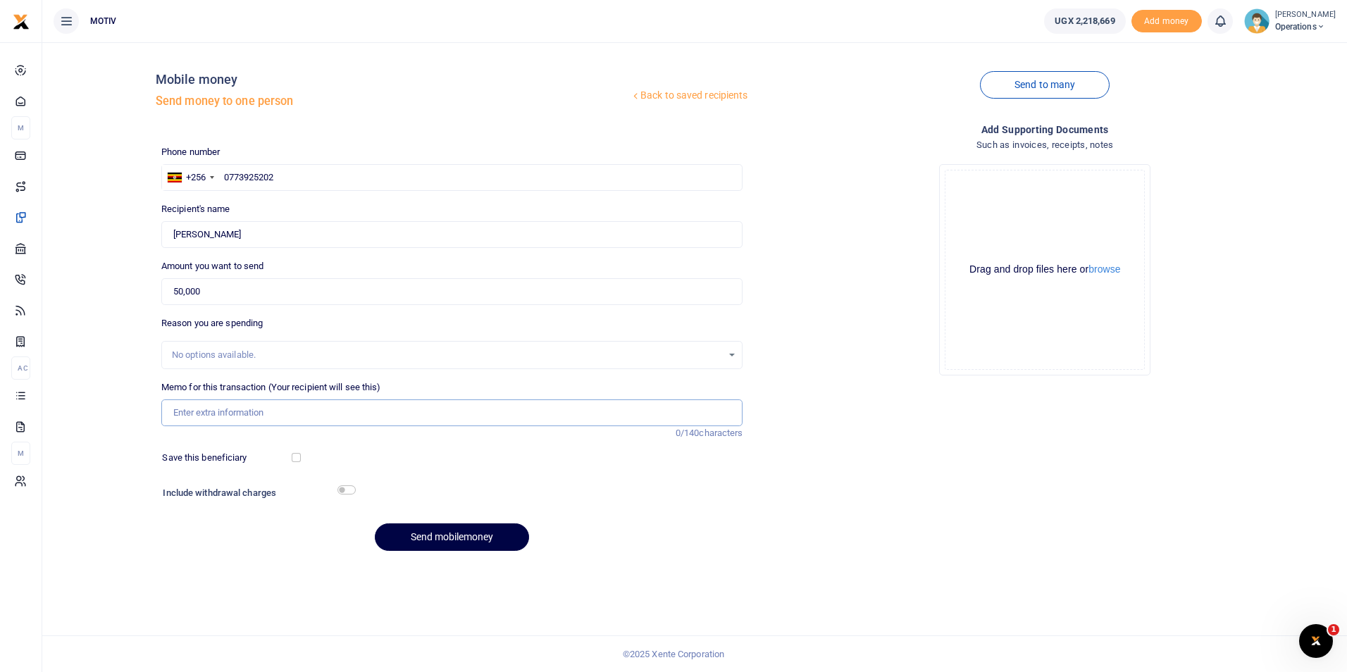
type input "OPSY25PV0093 Facilitation for Airtime"
click at [297, 541] on div "Send mobilemoney" at bounding box center [452, 536] width 582 height 27
click at [451, 544] on button "Send mobilemoney" at bounding box center [452, 536] width 154 height 27
click at [257, 184] on input "text" at bounding box center [452, 177] width 582 height 27
type input "778896241"
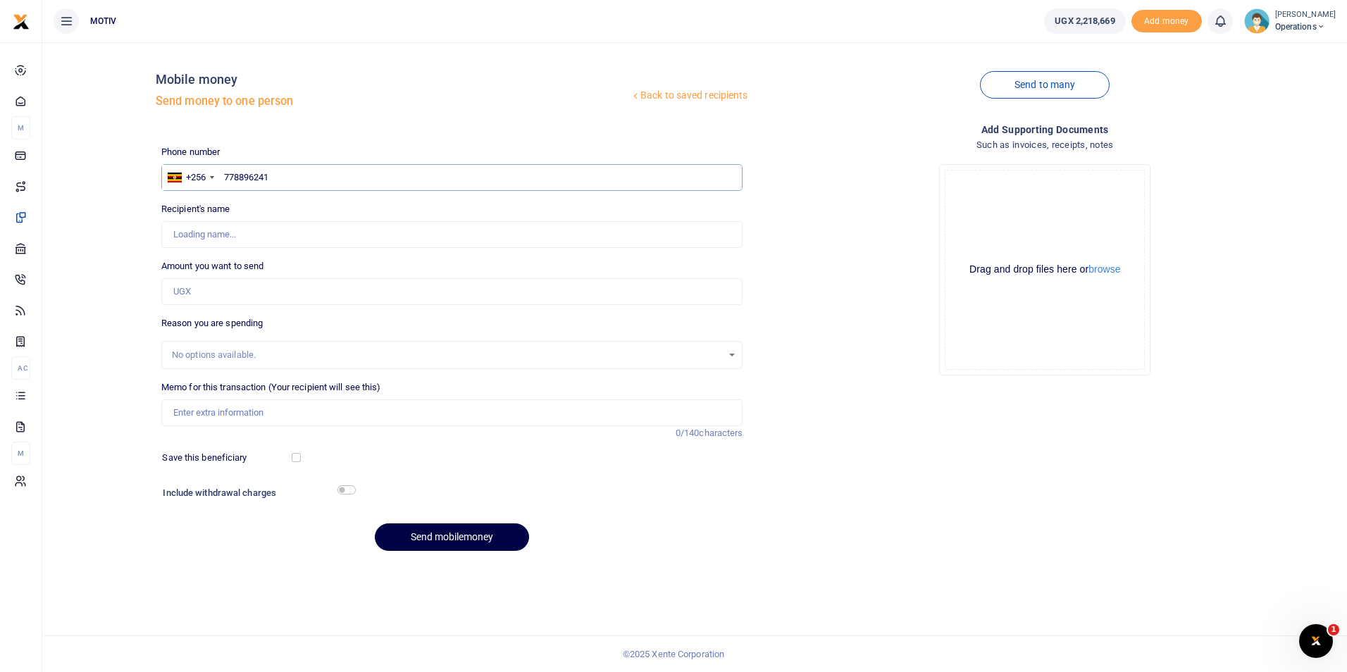
type input "[PERSON_NAME]"
type input "778896241"
click at [123, 259] on div "Back to saved recipients Mobile money Send money to one person Send to many Pho…" at bounding box center [694, 308] width 1293 height 509
click at [200, 289] on input "Amount you want to send" at bounding box center [452, 291] width 582 height 27
type input "50,000"
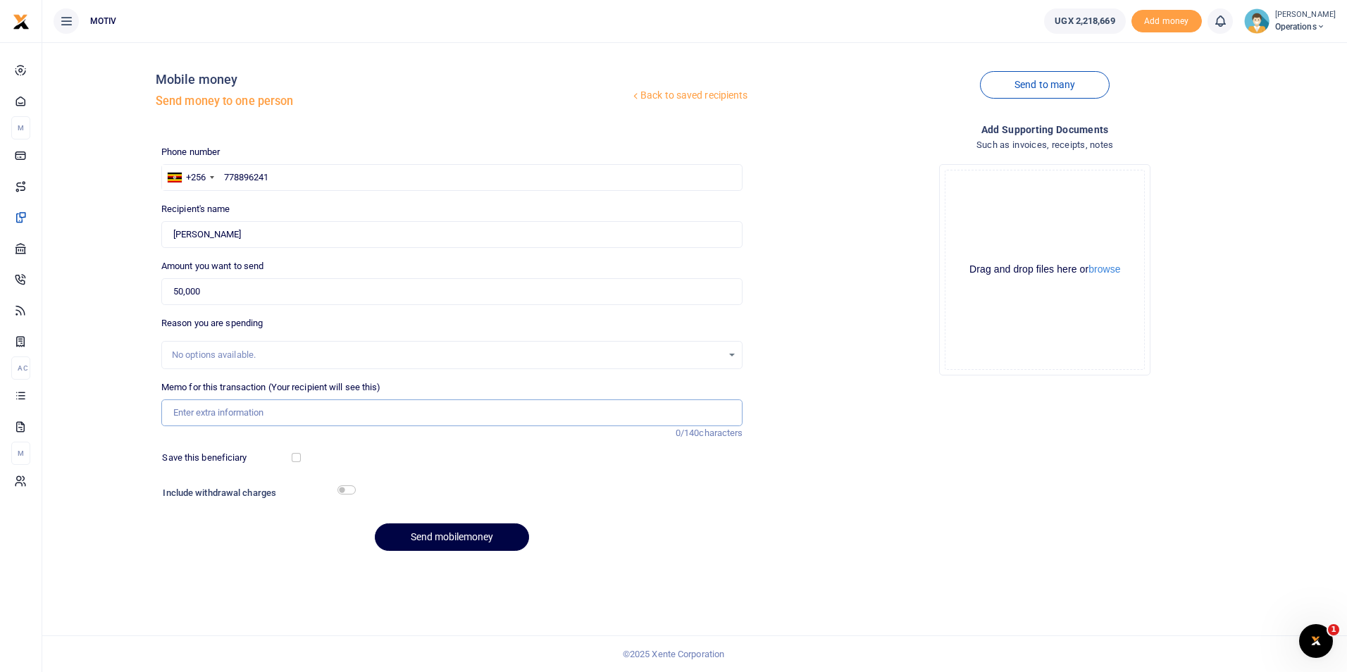
click at [206, 411] on input "Memo for this transaction (Your recipient will see this)" at bounding box center [452, 412] width 582 height 27
type input "OPSY25PV0093 Facilitation for Airtime"
click at [437, 542] on button "Send mobilemoney" at bounding box center [452, 536] width 154 height 27
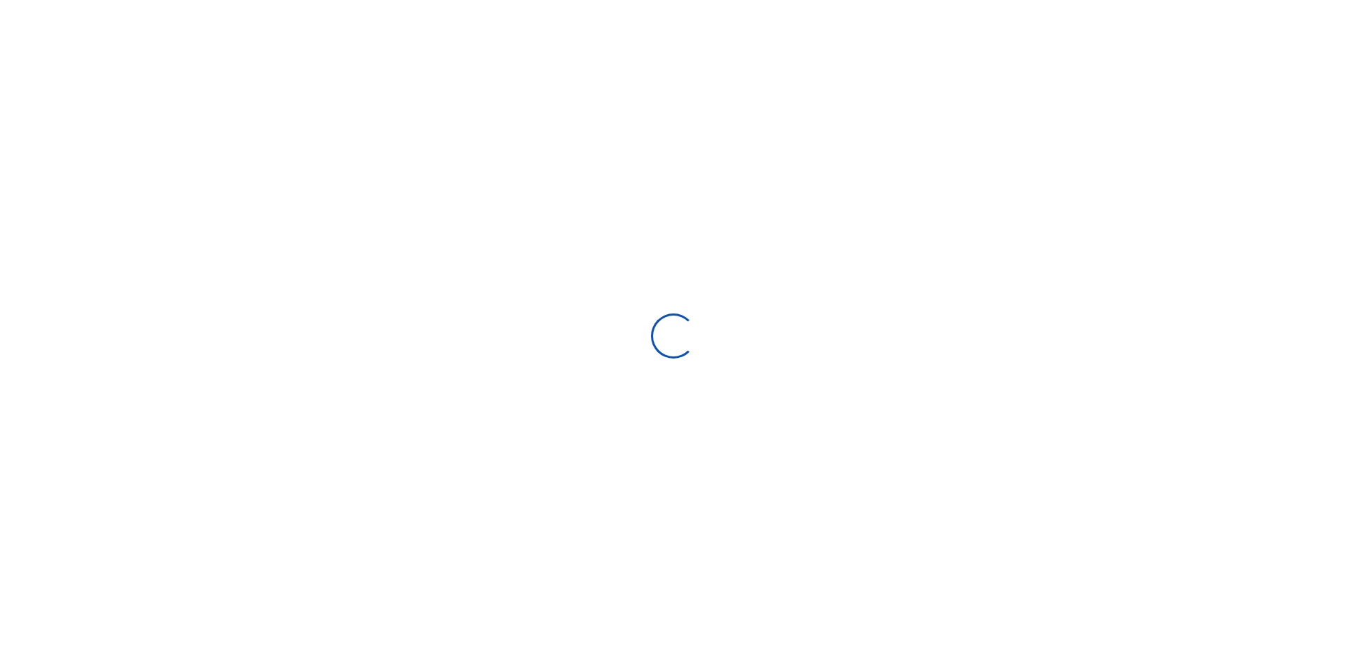
select select "Loading bundles"
select select
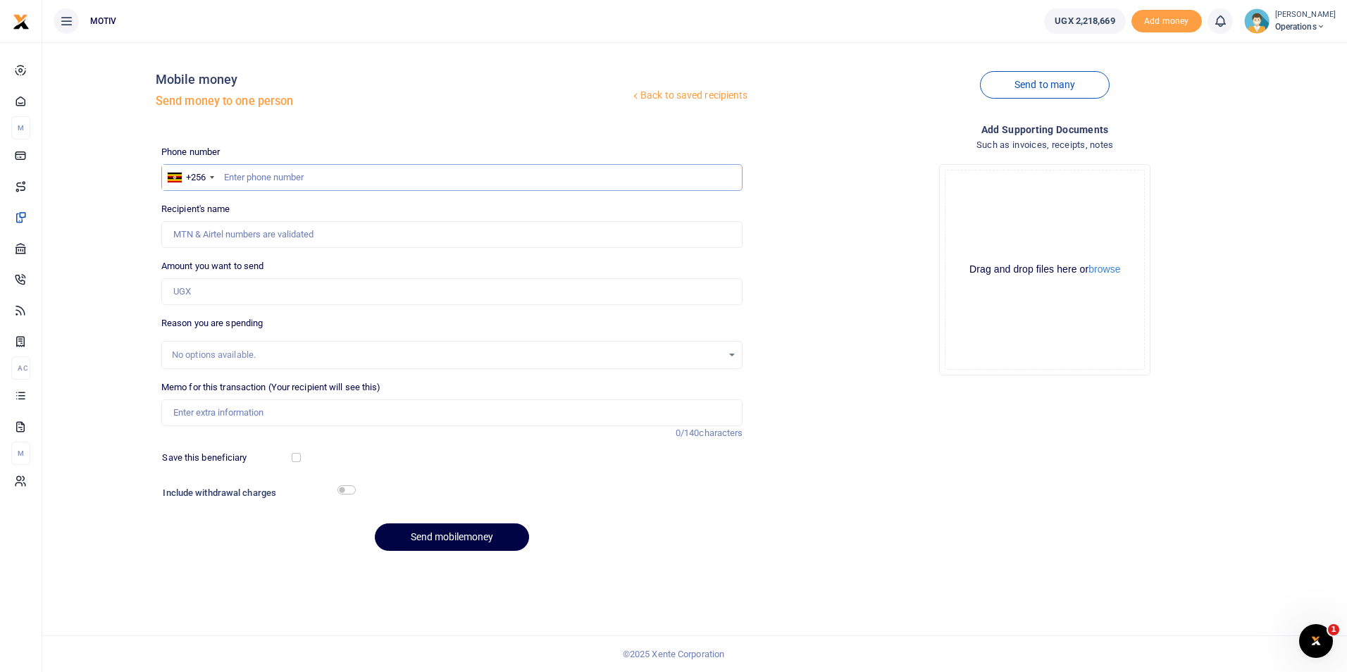
click at [248, 175] on input "text" at bounding box center [452, 177] width 582 height 27
type input "0760477160"
type input "Mesach Nibiizi"
type input "0760477160"
click at [199, 292] on input "Amount you want to send" at bounding box center [452, 291] width 582 height 27
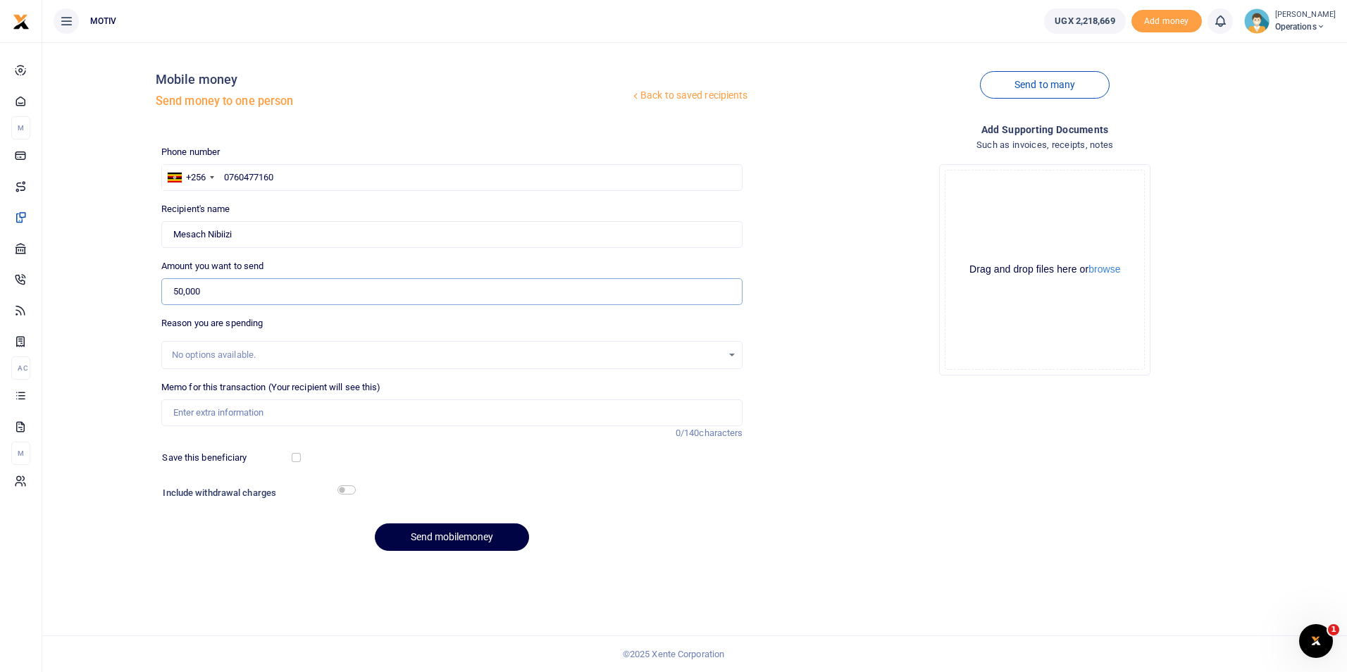
type input "50,000"
click at [202, 358] on div "No options available." at bounding box center [447, 355] width 551 height 14
click at [201, 411] on input "Memo for this transaction (Your recipient will see this)" at bounding box center [452, 412] width 582 height 27
type input "OPSY25PV0093 Facilitation for Airtime"
click at [424, 533] on button "Send mobilemoney" at bounding box center [452, 536] width 154 height 27
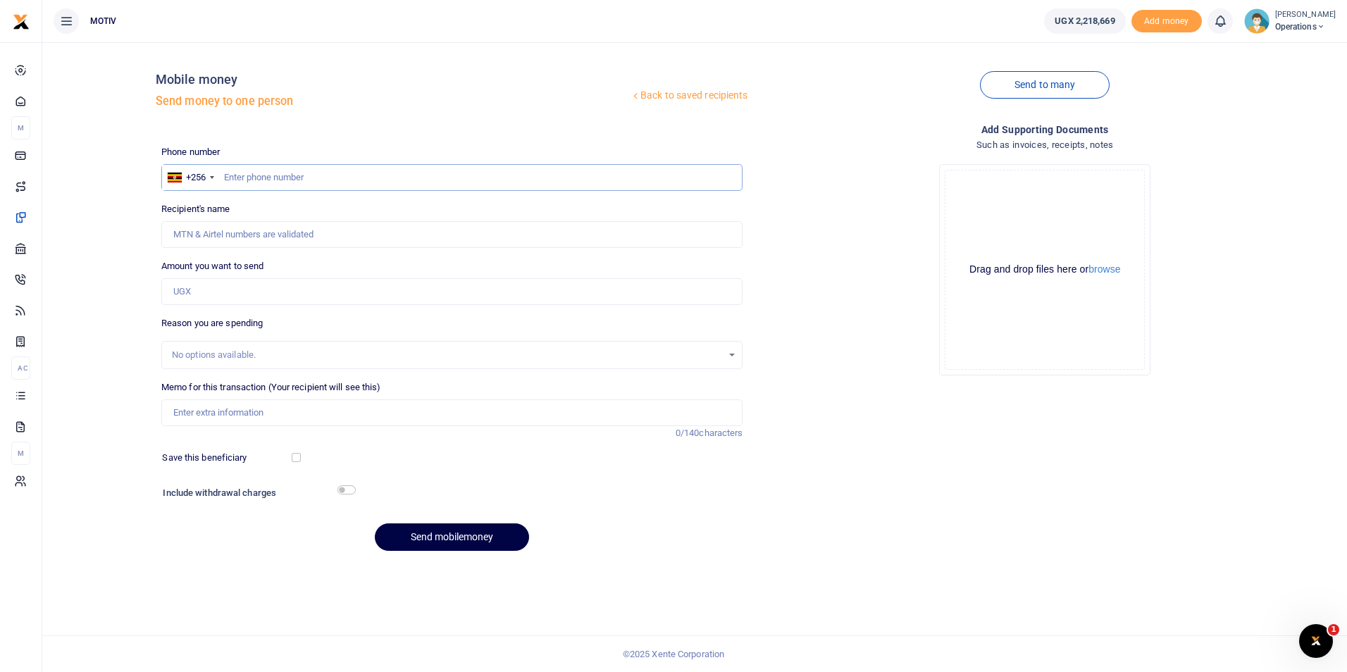
click at [325, 180] on input "text" at bounding box center [452, 177] width 582 height 27
type input "0778896241"
type input "Patricia Amongi"
type input "0778896241"
click at [199, 287] on input "Amount you want to send" at bounding box center [452, 291] width 582 height 27
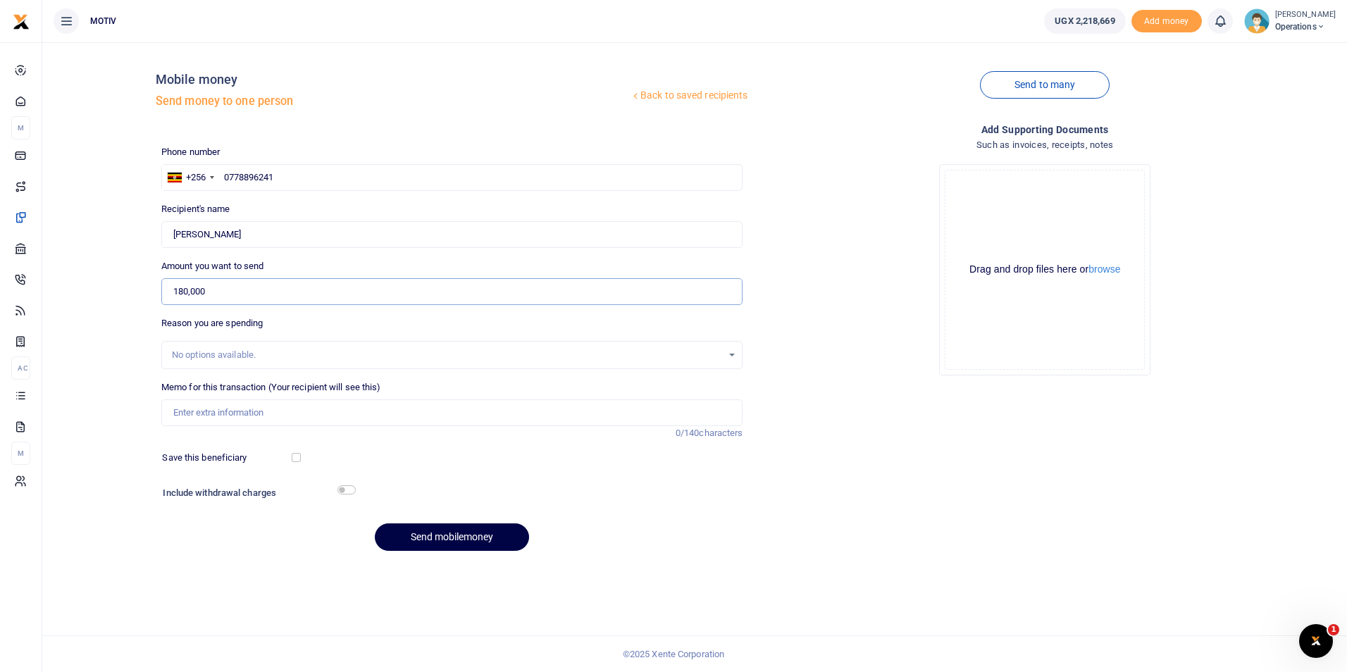
type input "180,000"
click at [208, 411] on input "Memo for this transaction (Your recipient will see this)" at bounding box center [452, 412] width 582 height 27
click at [298, 420] on input "Memo for this transaction (Your recipient will see this)" at bounding box center [452, 412] width 582 height 27
paste input "text"
click at [240, 456] on label "Save this beneficiary" at bounding box center [204, 458] width 85 height 14
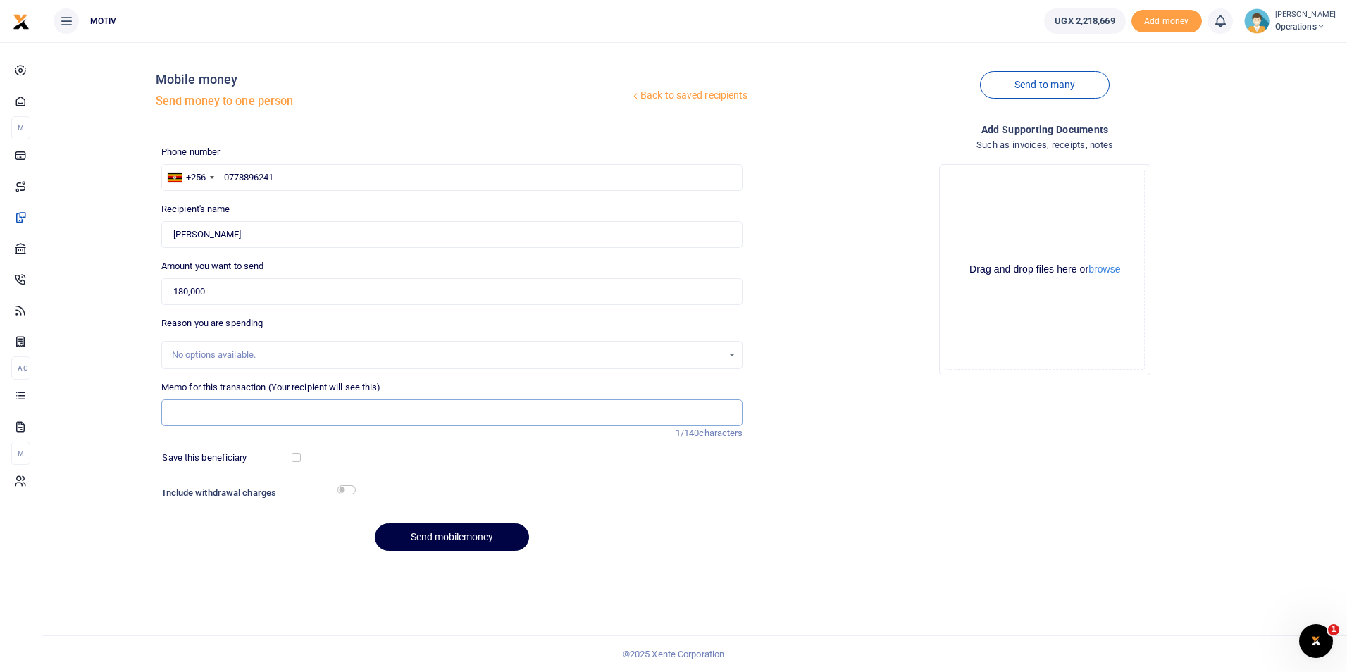
click at [208, 411] on input "Memo for this transaction (Your recipient will see this)" at bounding box center [452, 412] width 582 height 27
click at [242, 353] on div "No options available." at bounding box center [447, 355] width 551 height 14
click at [235, 287] on input "180,000" at bounding box center [452, 291] width 582 height 27
click at [179, 415] on input "Memo for this transaction (Your recipient will see this)" at bounding box center [452, 412] width 582 height 27
type input "p"
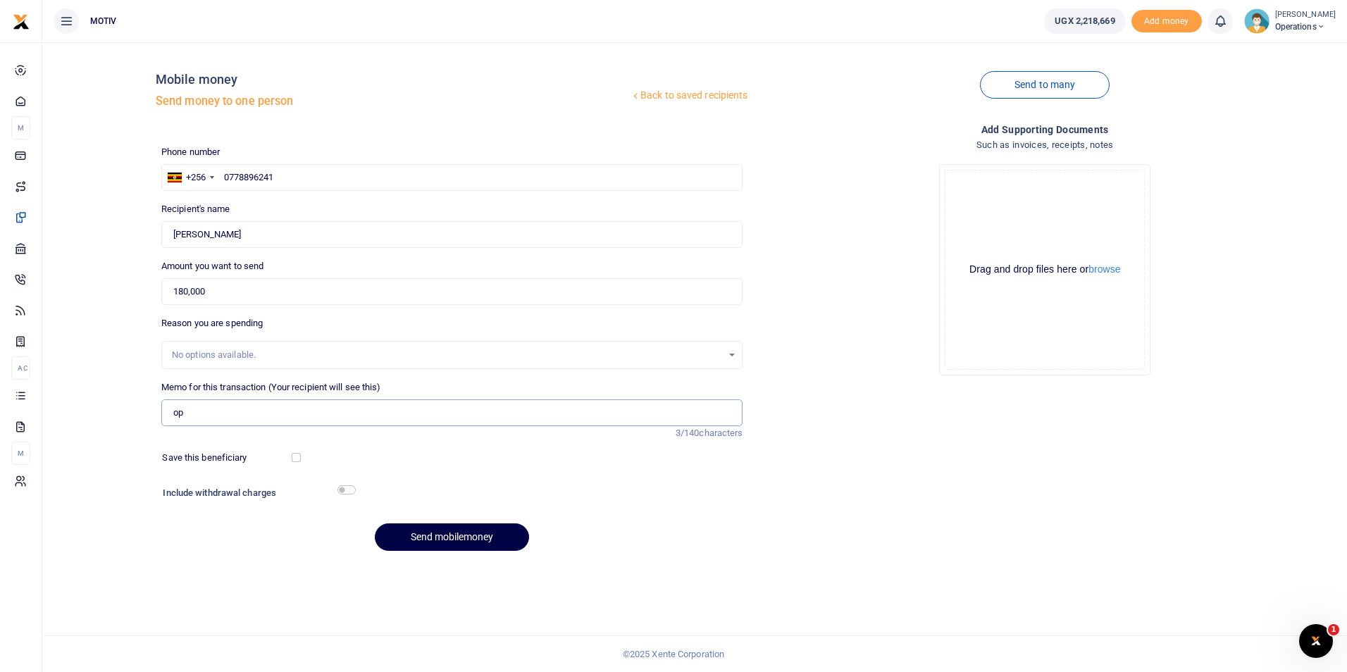
type input "o"
paste input "OPSY25PV0092"
click at [301, 416] on input "OPSY25PV0079" at bounding box center [452, 412] width 582 height 27
paste input "O"
type input "OPSY25PV0079 Overtime facilitation during CEO forum event and quonnect market"
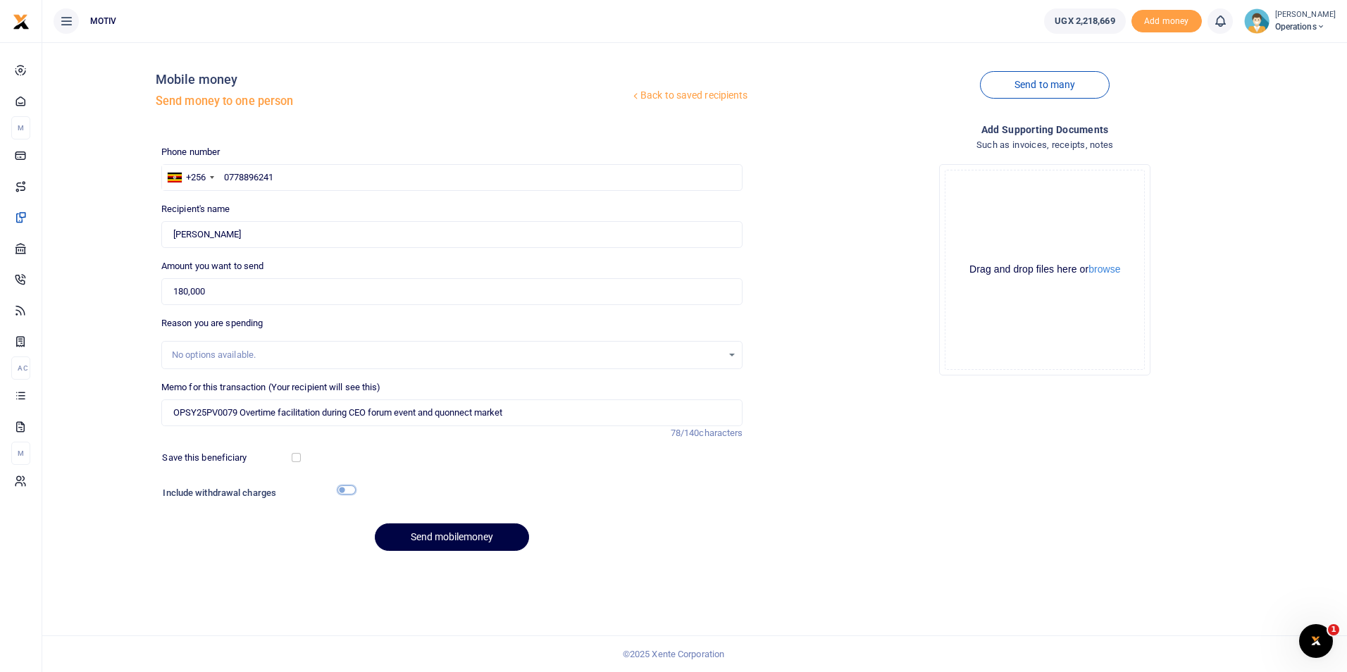
click at [349, 490] on input "checkbox" at bounding box center [346, 489] width 18 height 9
checkbox input "true"
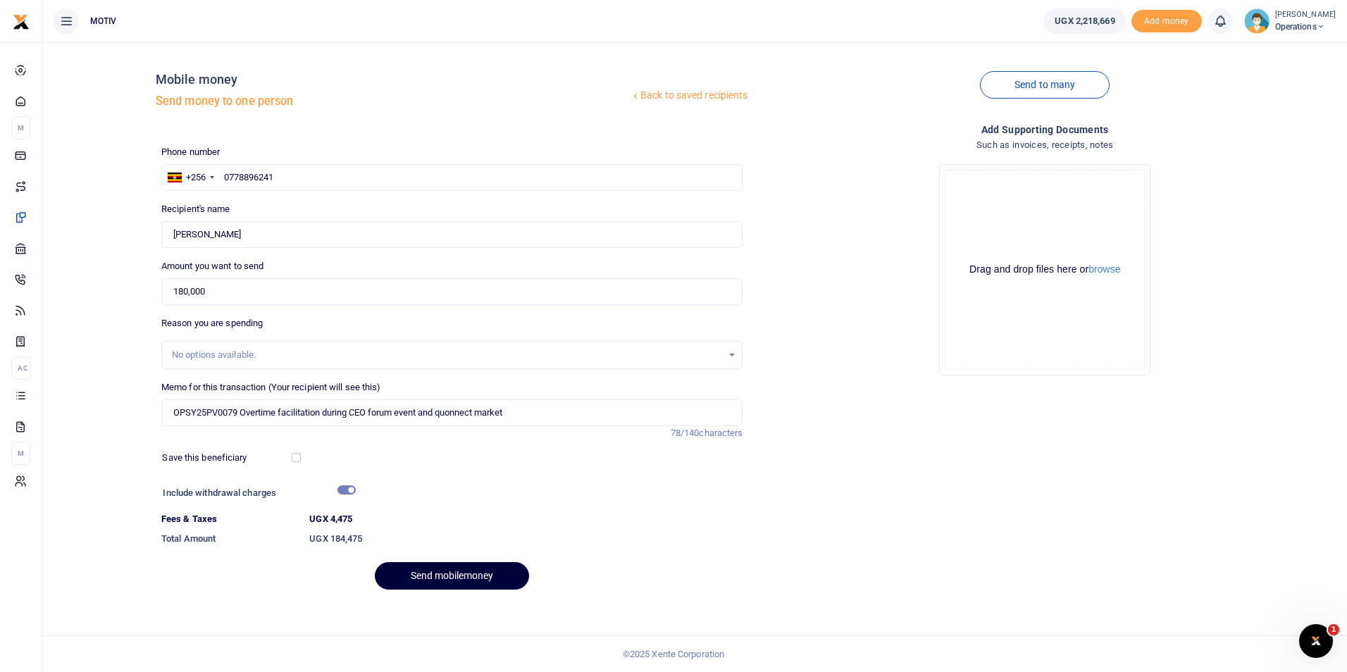
click at [435, 569] on button "Send mobilemoney" at bounding box center [452, 575] width 154 height 27
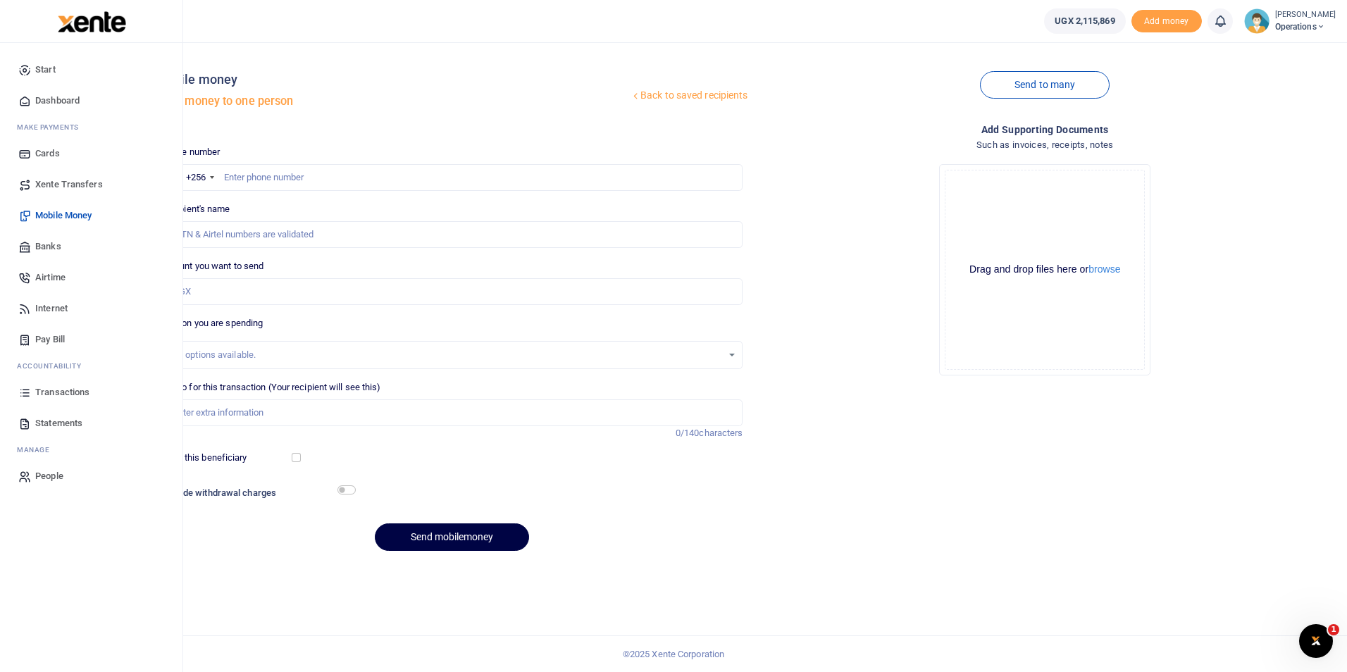
click at [51, 101] on span "Dashboard" at bounding box center [57, 101] width 44 height 14
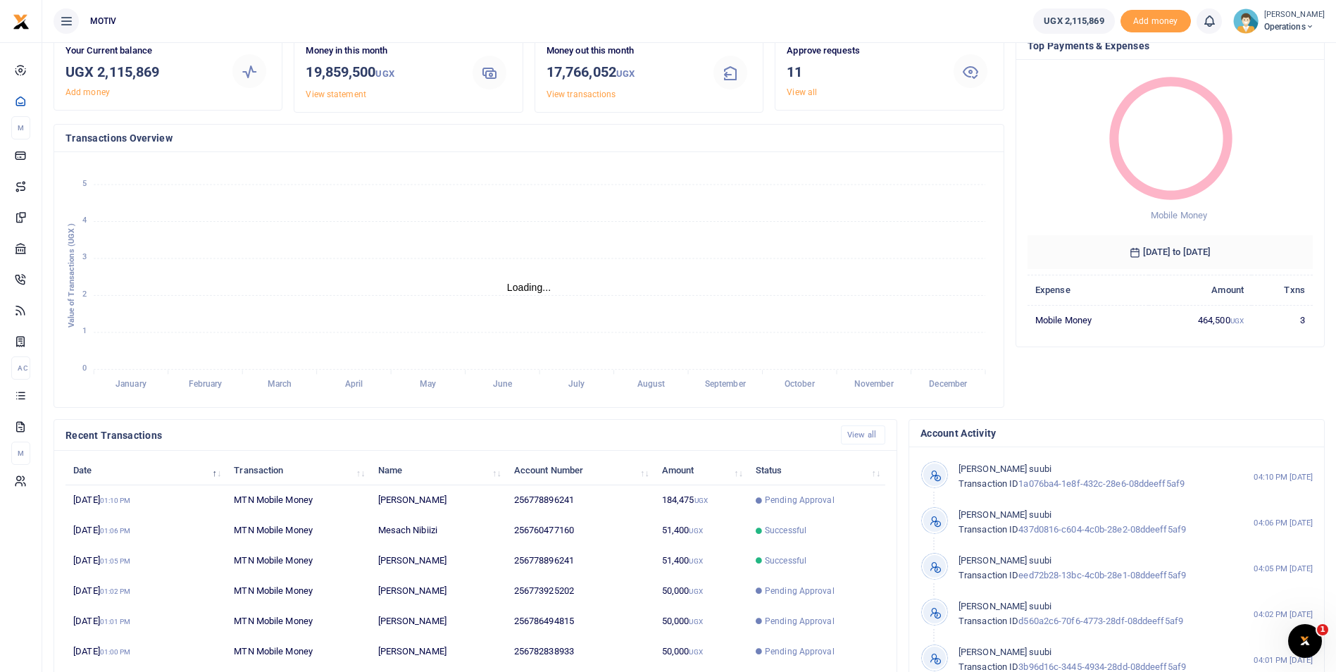
scroll to position [170, 0]
